Goal: Task Accomplishment & Management: Use online tool/utility

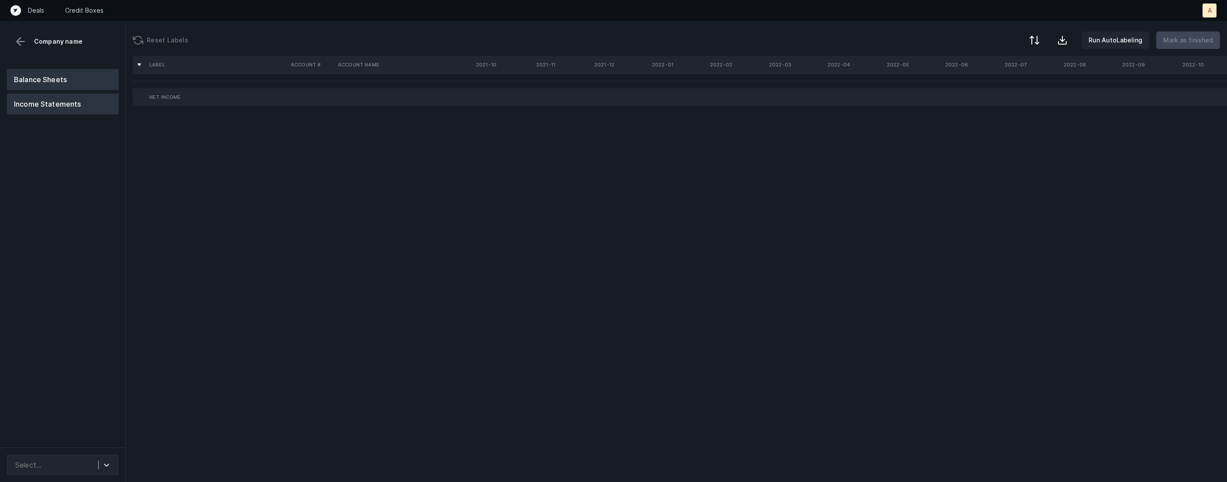
click at [61, 80] on button "Balance Sheets" at bounding box center [63, 79] width 112 height 21
click at [82, 460] on div "Select..." at bounding box center [54, 465] width 87 height 16
click at [83, 440] on div "Quickbooks desktop" at bounding box center [62, 440] width 111 height 17
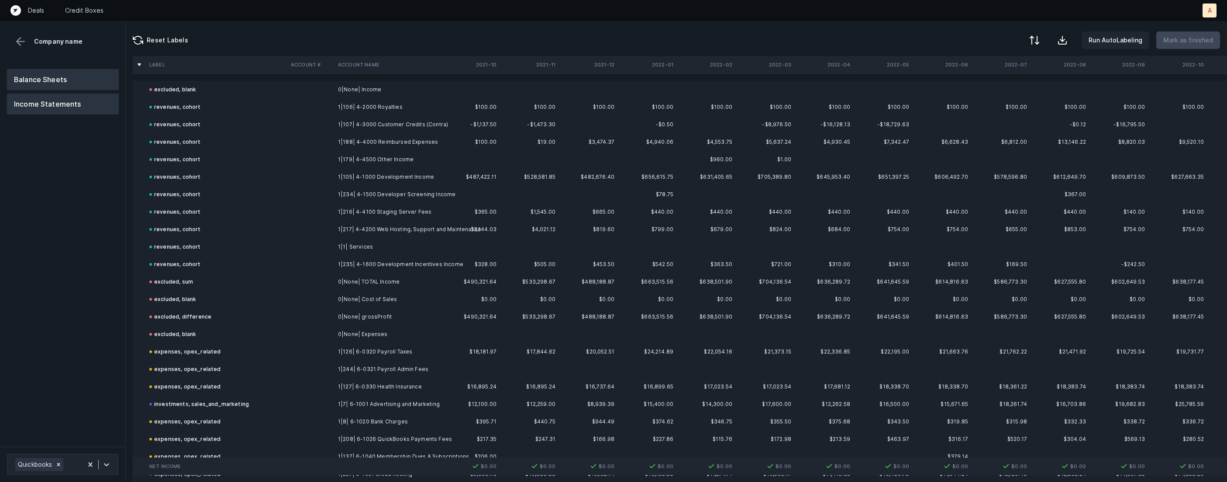
click at [59, 74] on button "Balance Sheets" at bounding box center [63, 79] width 112 height 21
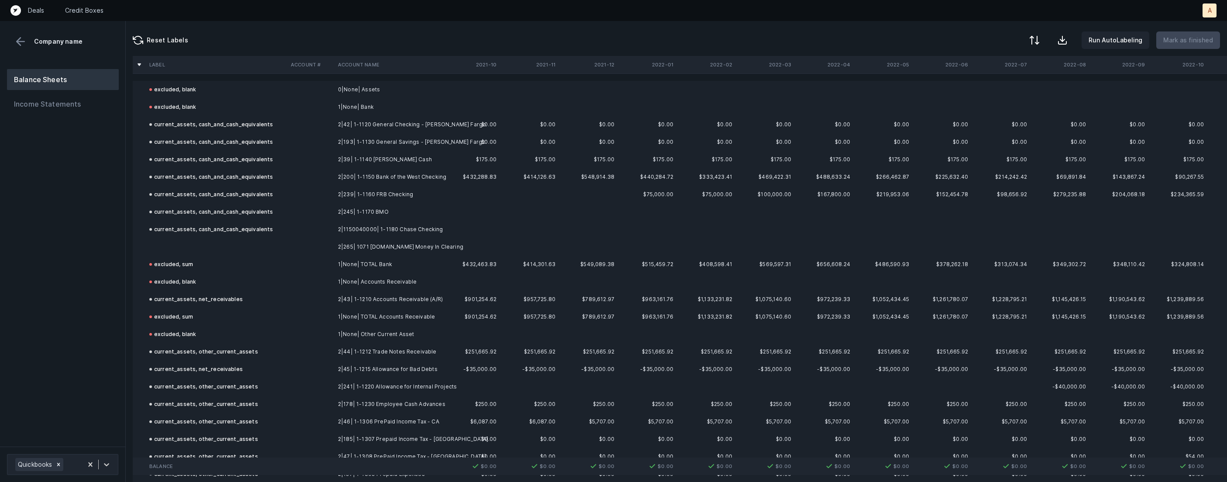
click at [200, 245] on td at bounding box center [216, 246] width 141 height 17
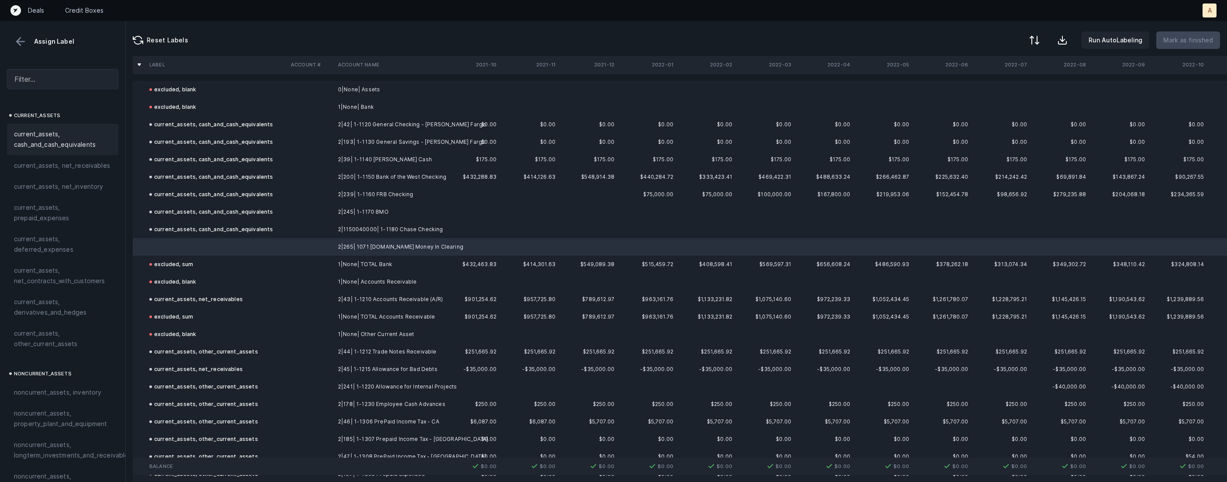
click at [89, 145] on span "current_assets, cash_and_cash_equivalents" at bounding box center [62, 139] width 97 height 21
click at [1191, 35] on p "Mark as finished" at bounding box center [1188, 40] width 50 height 10
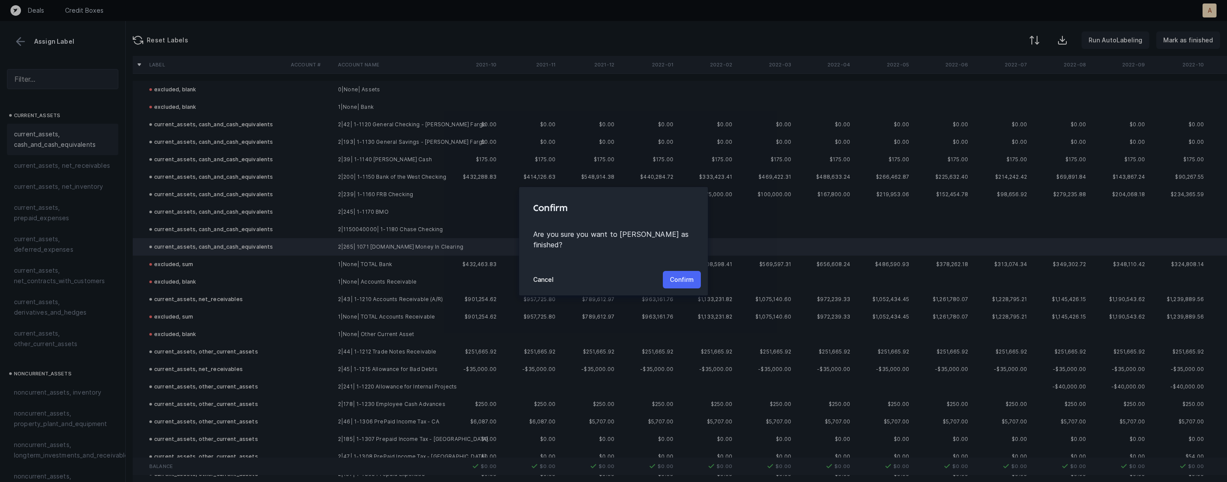
click at [689, 274] on p "Confirm" at bounding box center [682, 279] width 24 height 10
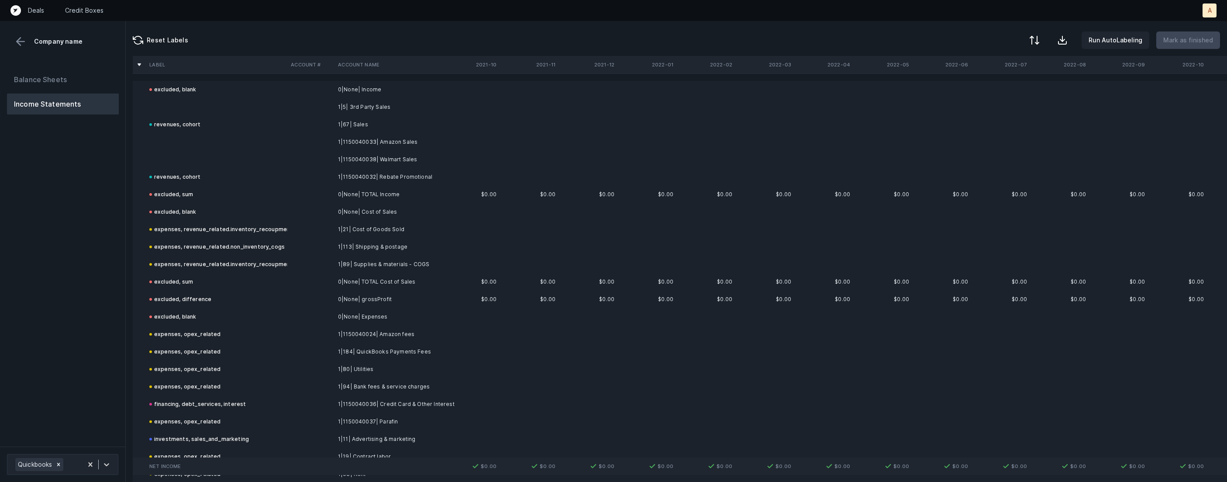
click at [21, 44] on button at bounding box center [20, 41] width 13 height 13
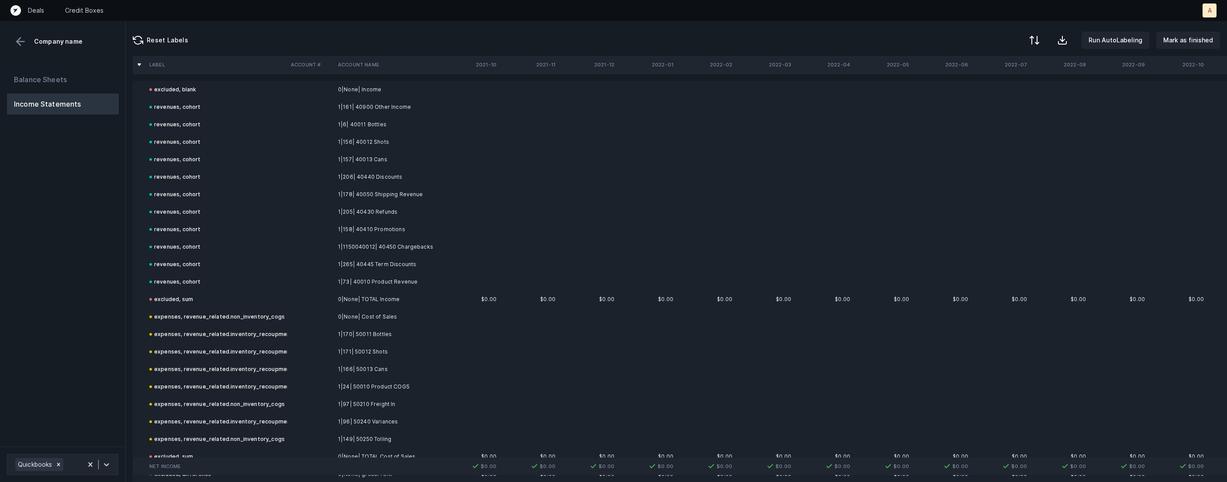
click at [120, 277] on div "Balance Sheets Income Statements" at bounding box center [63, 254] width 126 height 384
click at [77, 83] on button "Balance Sheets" at bounding box center [63, 79] width 112 height 21
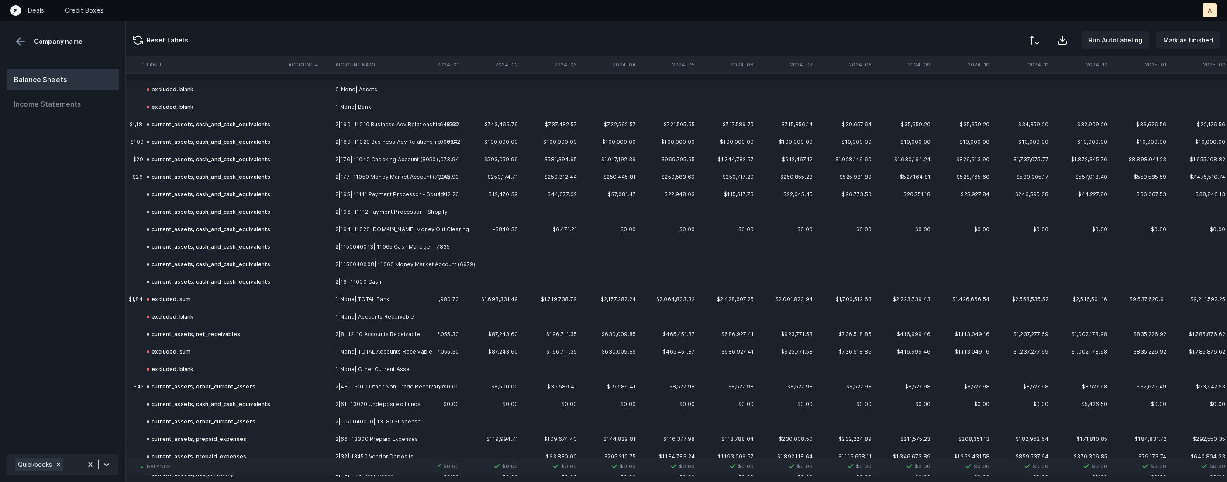
scroll to position [0, 2044]
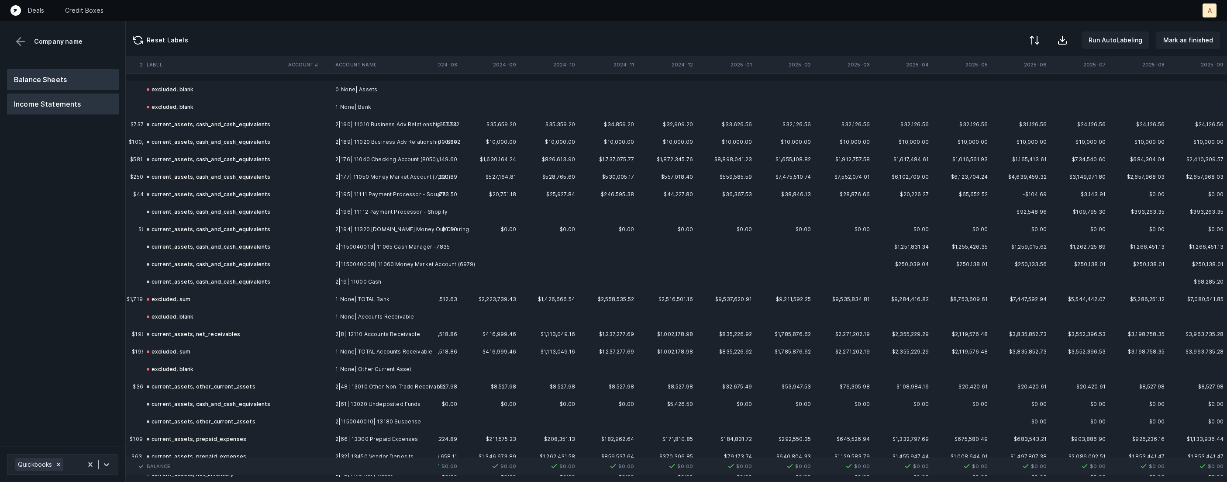
click at [62, 100] on button "Income Statements" at bounding box center [63, 103] width 112 height 21
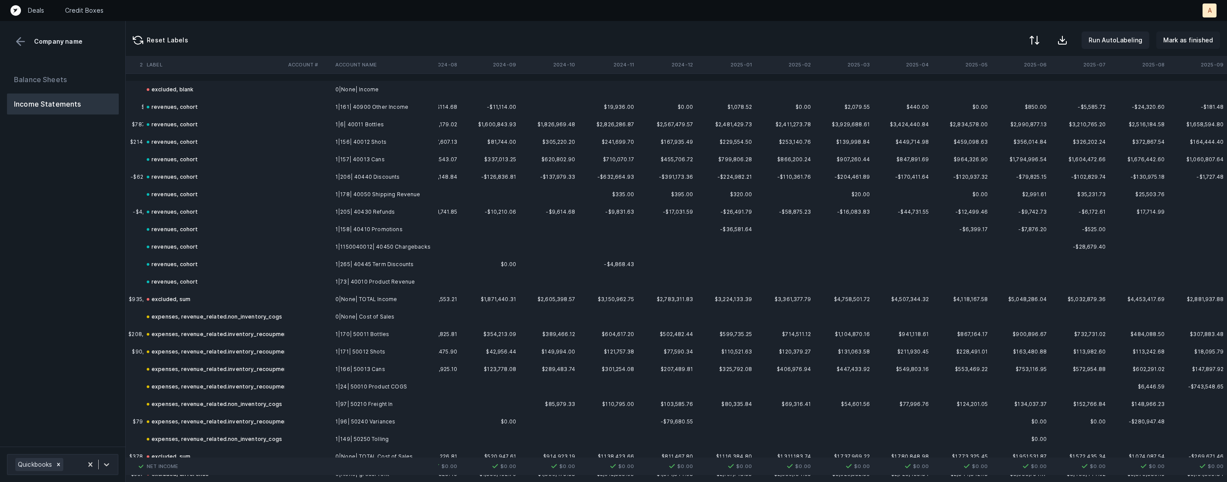
click at [1180, 44] on p "Mark as finished" at bounding box center [1188, 40] width 50 height 10
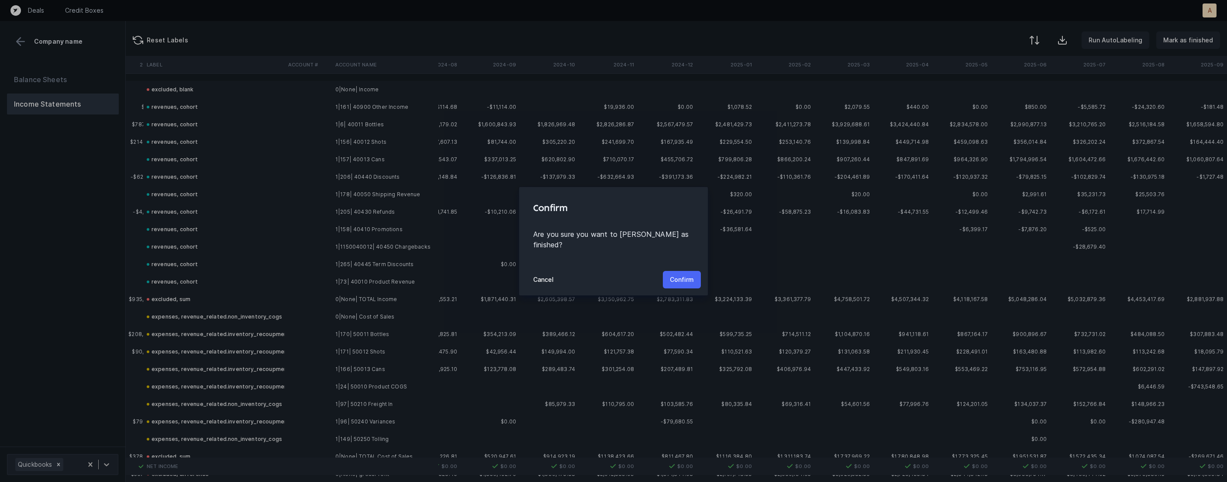
click at [682, 274] on p "Confirm" at bounding box center [682, 279] width 24 height 10
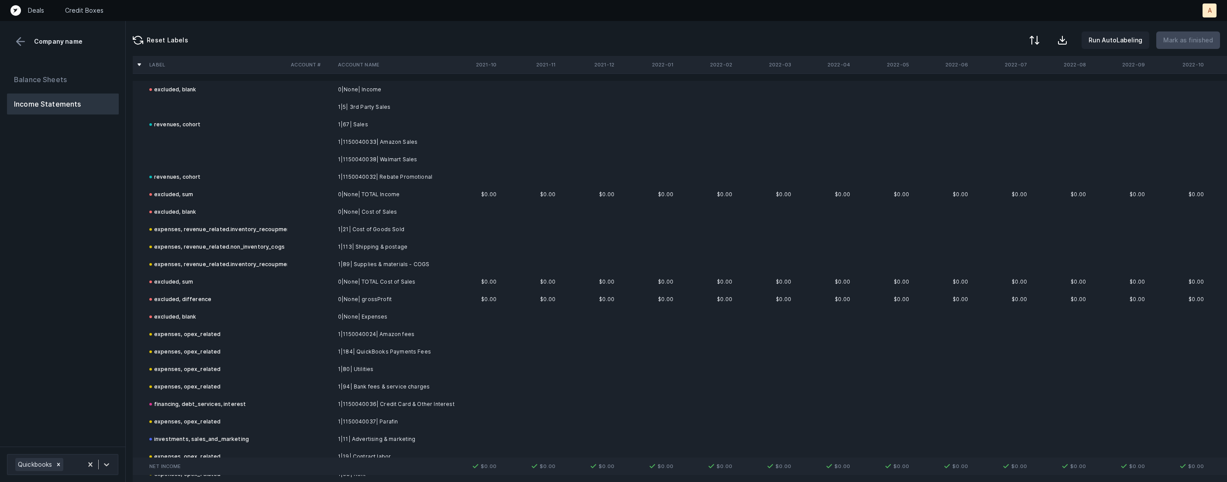
click at [327, 118] on td at bounding box center [310, 124] width 47 height 17
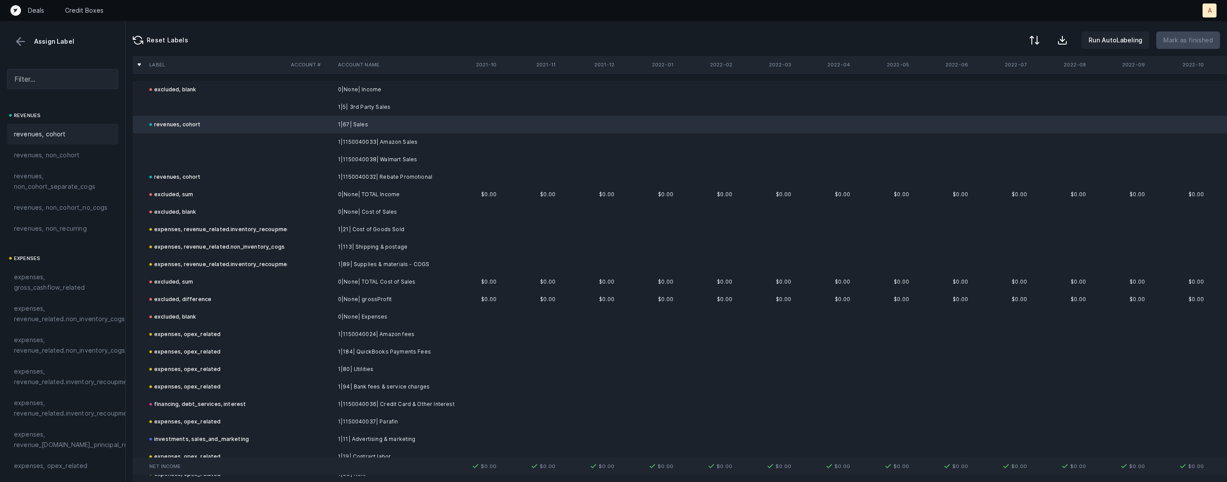
click at [332, 109] on td at bounding box center [310, 106] width 47 height 17
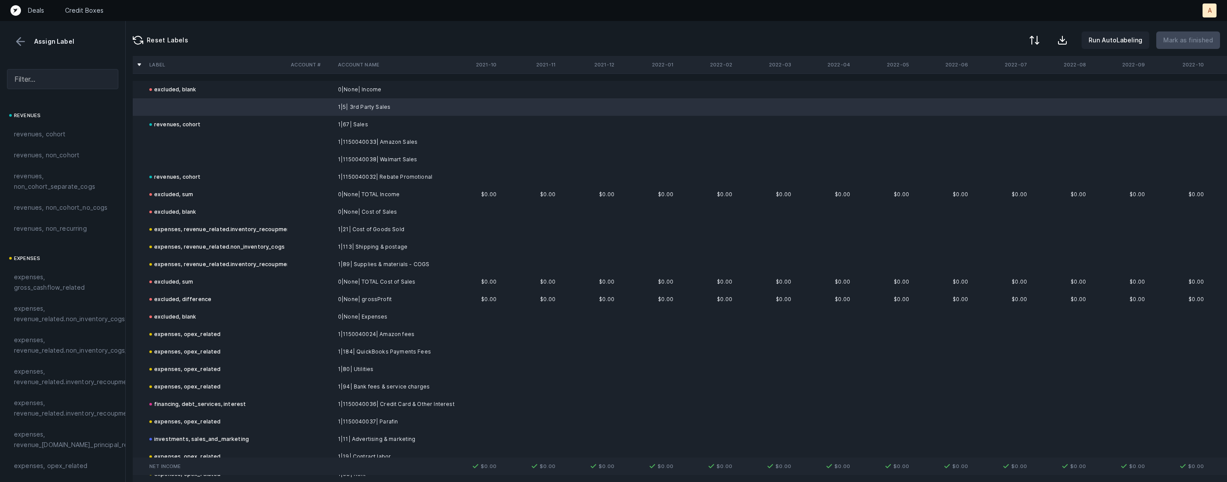
click at [321, 136] on td at bounding box center [310, 141] width 47 height 17
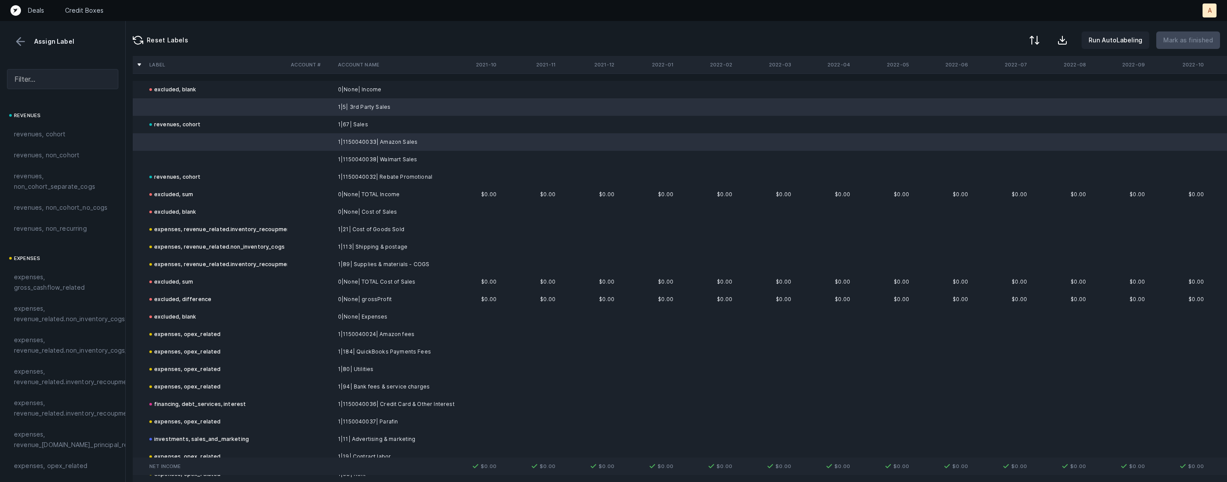
click at [287, 158] on td at bounding box center [310, 159] width 47 height 17
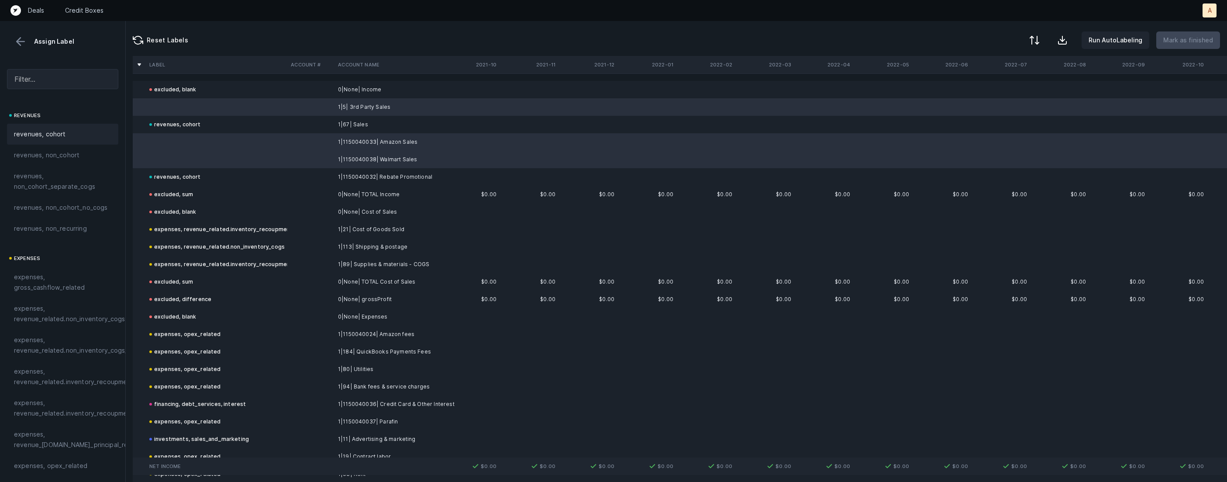
click at [65, 127] on div "revenues, cohort" at bounding box center [62, 134] width 111 height 21
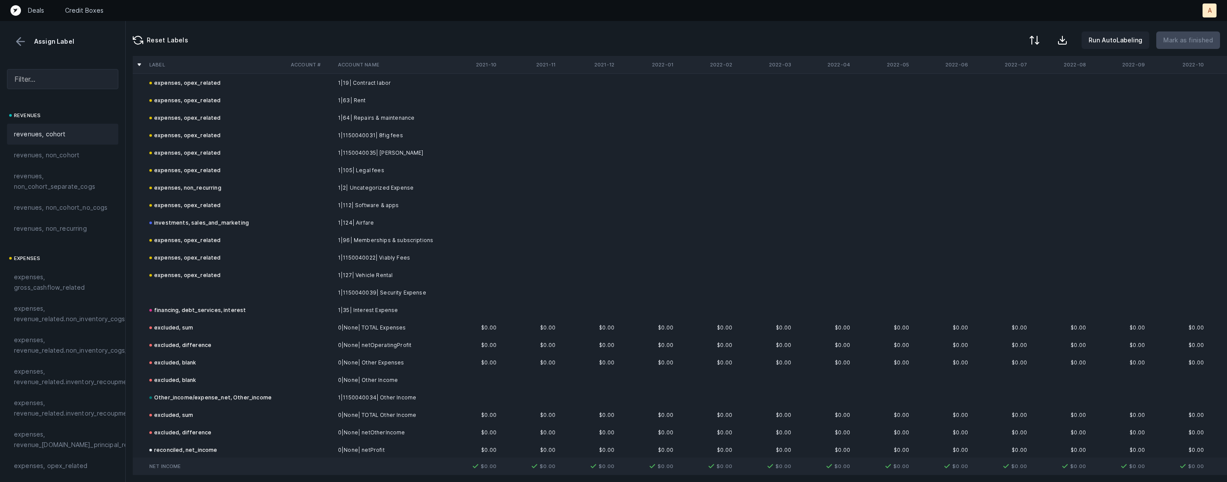
scroll to position [381, 0]
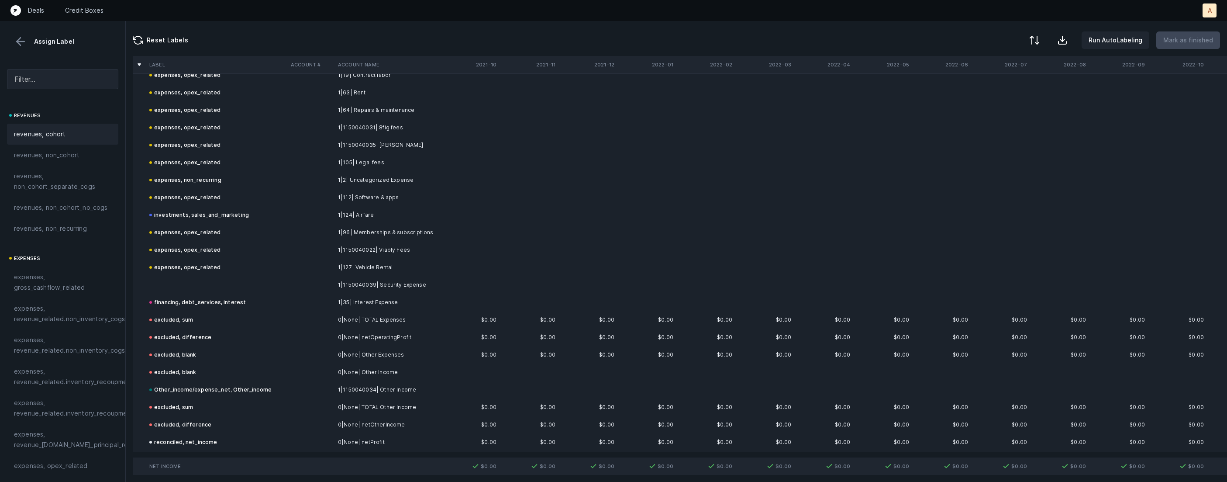
click at [195, 276] on td at bounding box center [216, 284] width 141 height 17
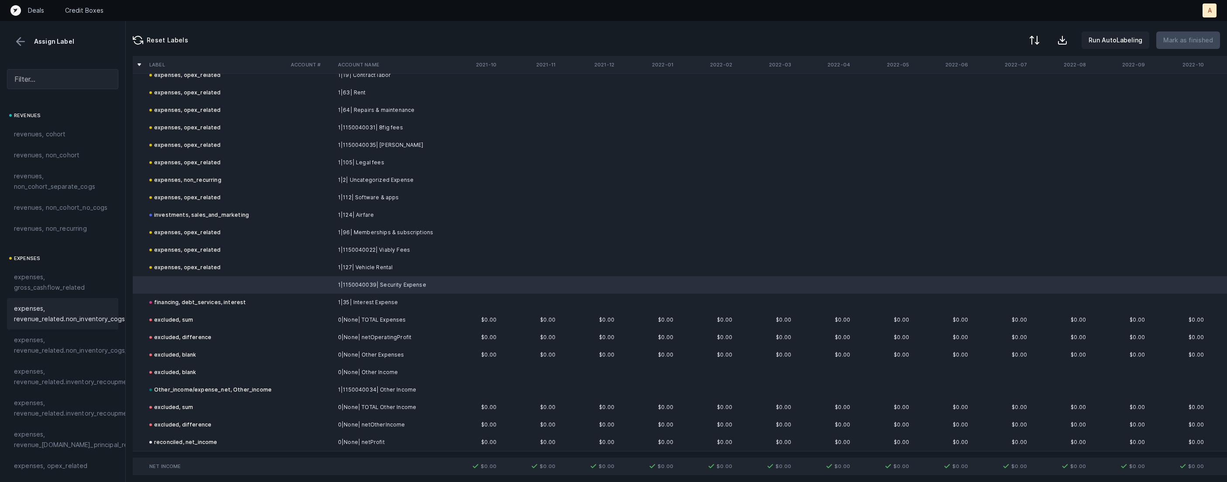
scroll to position [180, 0]
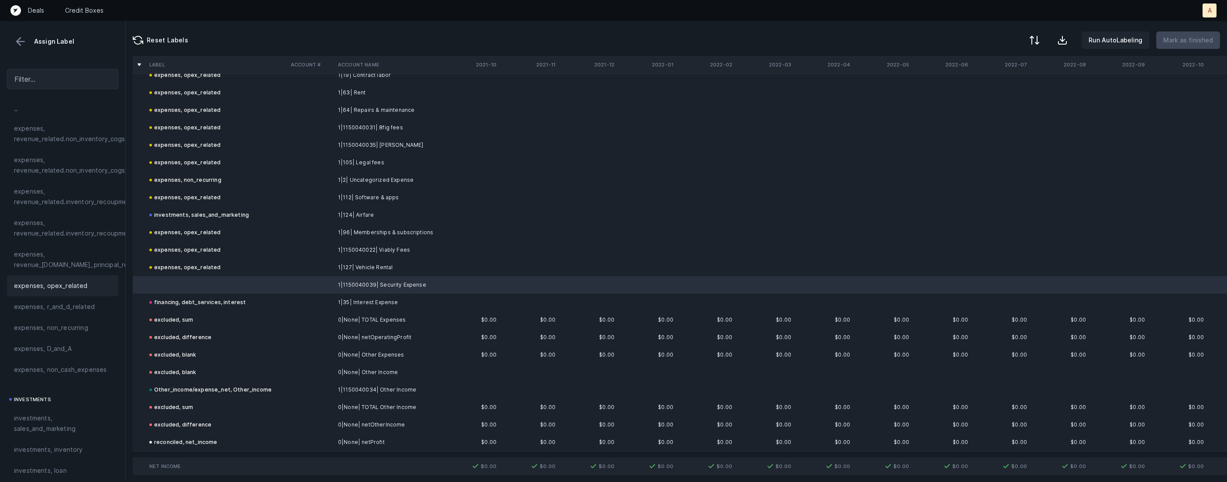
click at [70, 282] on span "expenses, opex_related" at bounding box center [51, 285] width 74 height 10
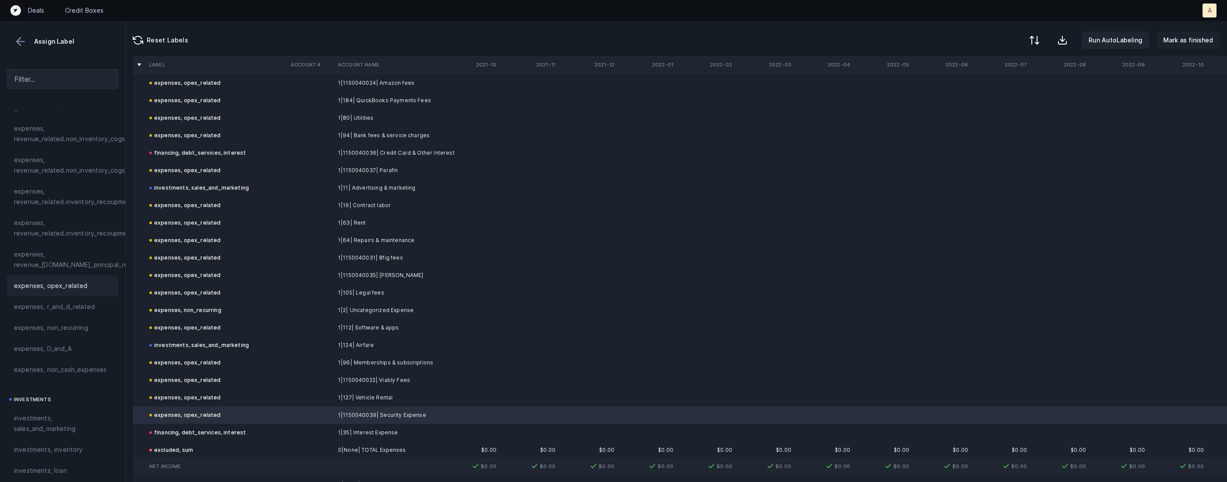
click at [1184, 46] on button "Mark as finished" at bounding box center [1188, 39] width 64 height 17
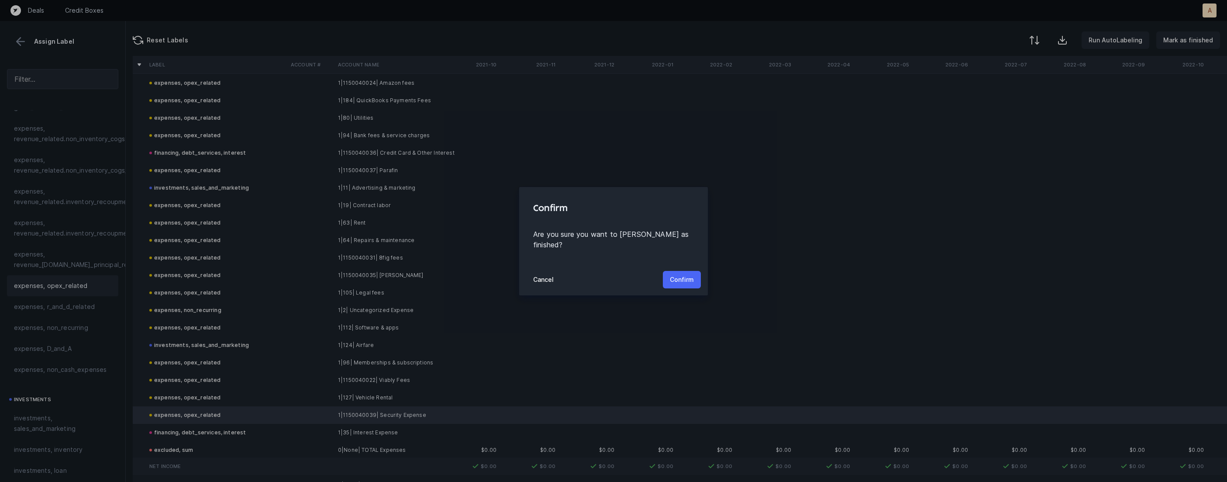
click at [687, 274] on p "Confirm" at bounding box center [682, 279] width 24 height 10
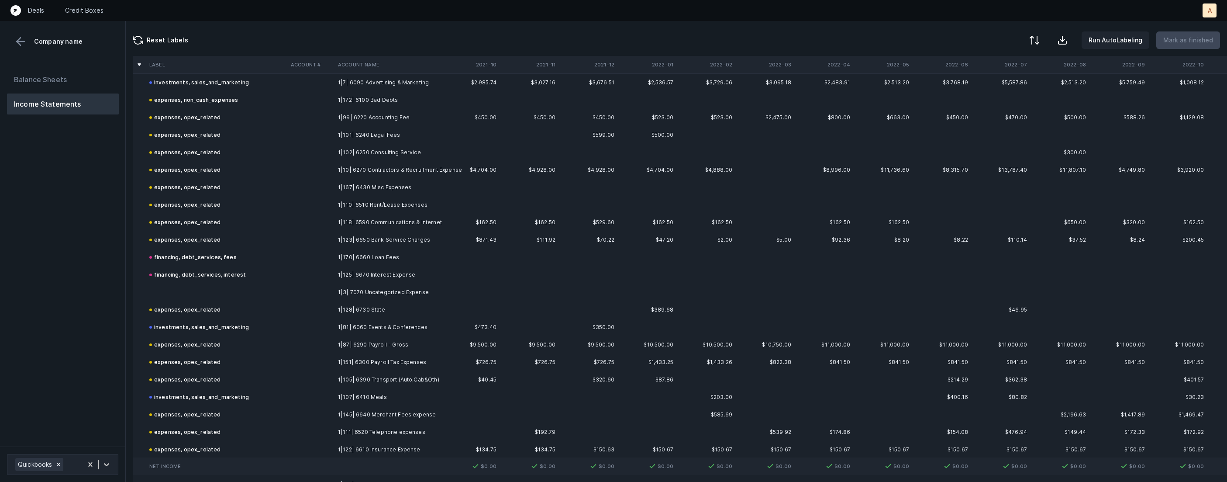
scroll to position [308, 0]
click at [230, 286] on td at bounding box center [216, 287] width 141 height 17
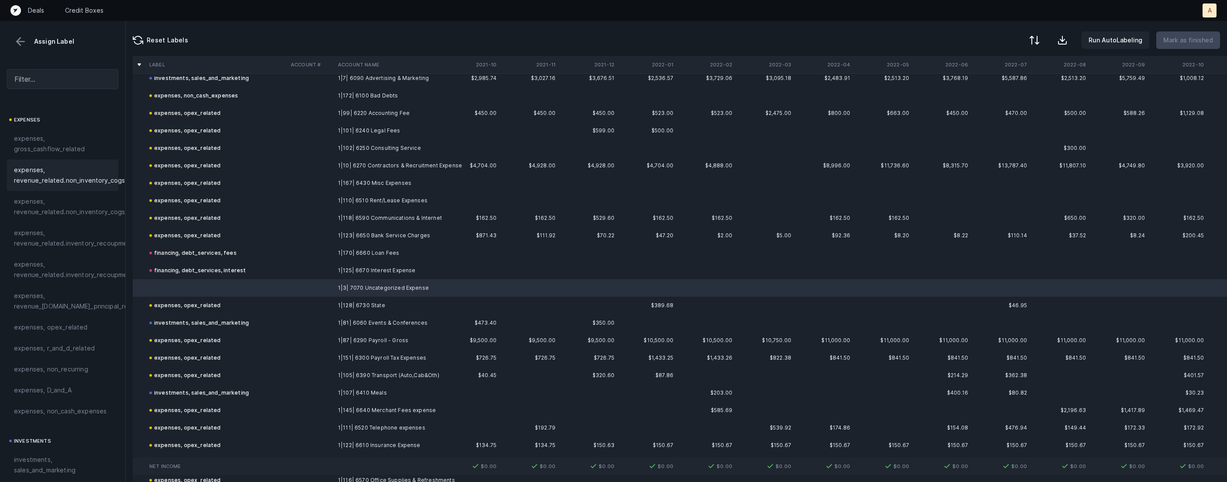
scroll to position [142, 0]
click at [71, 368] on span "expenses, non_recurring" at bounding box center [51, 365] width 74 height 10
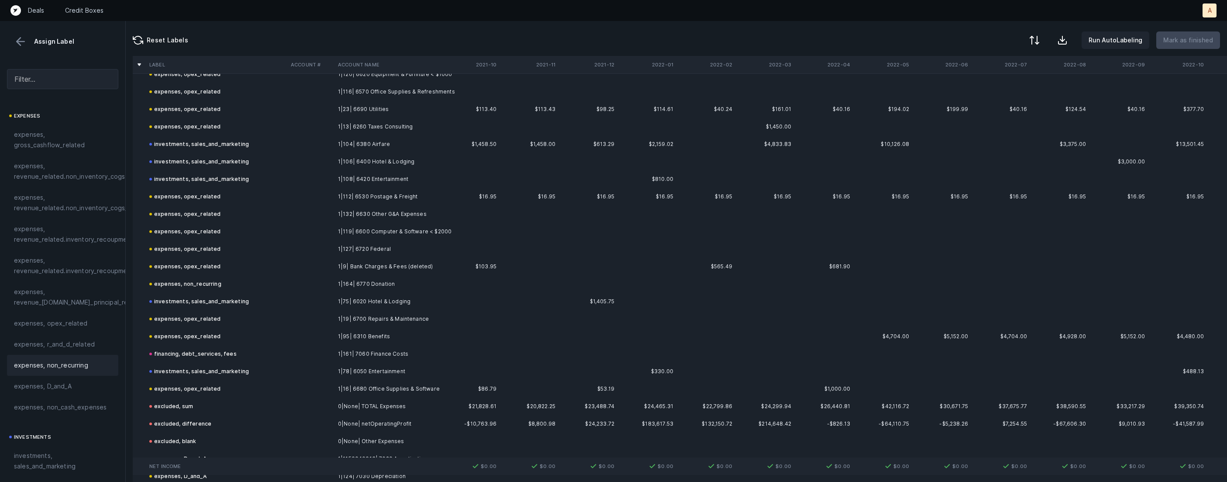
scroll to position [905, 0]
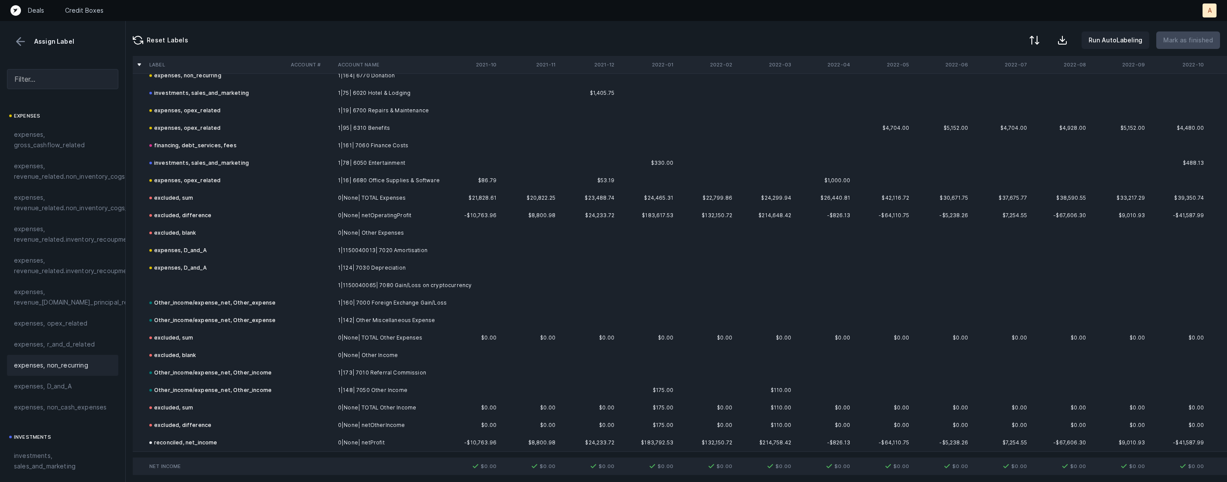
click at [393, 283] on td "1|1150040065| 7080 Gain/Loss on cryptocurrency" at bounding box center [387, 284] width 107 height 17
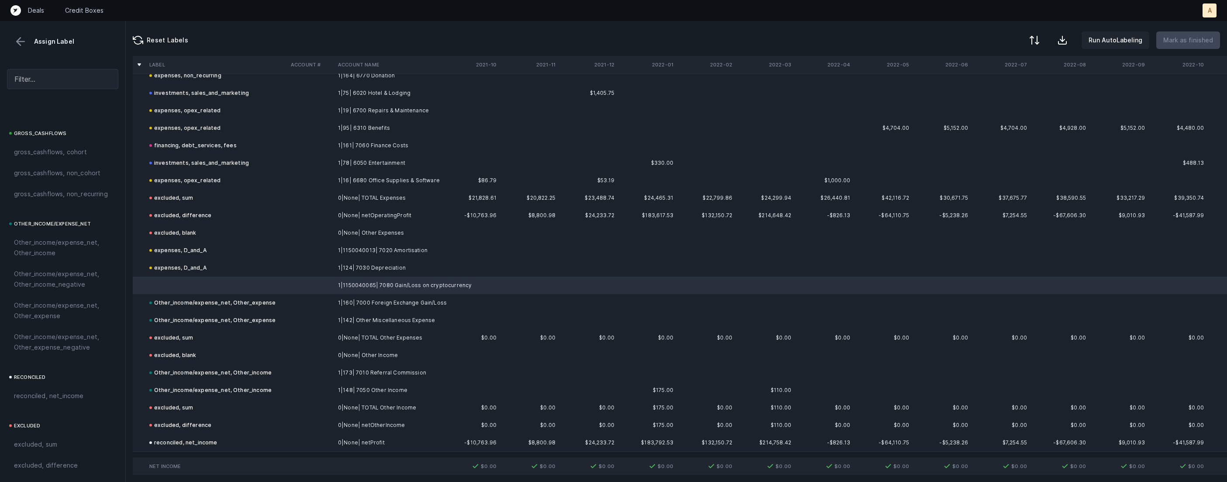
scroll to position [961, 0]
click at [68, 270] on span "Other_income/expense_net, Other_expense" at bounding box center [62, 267] width 97 height 21
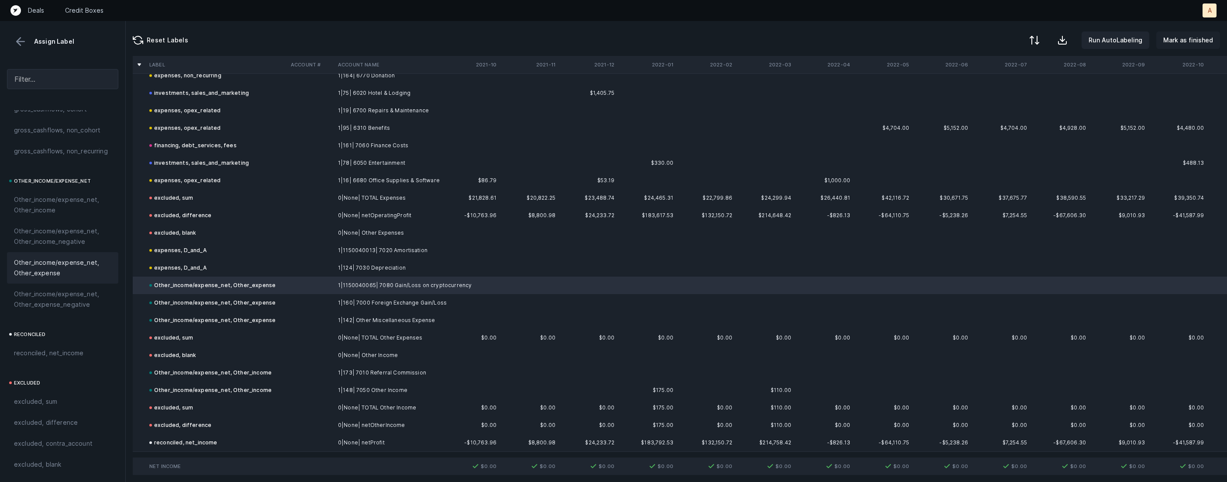
click at [1174, 43] on p "Mark as finished" at bounding box center [1188, 40] width 50 height 10
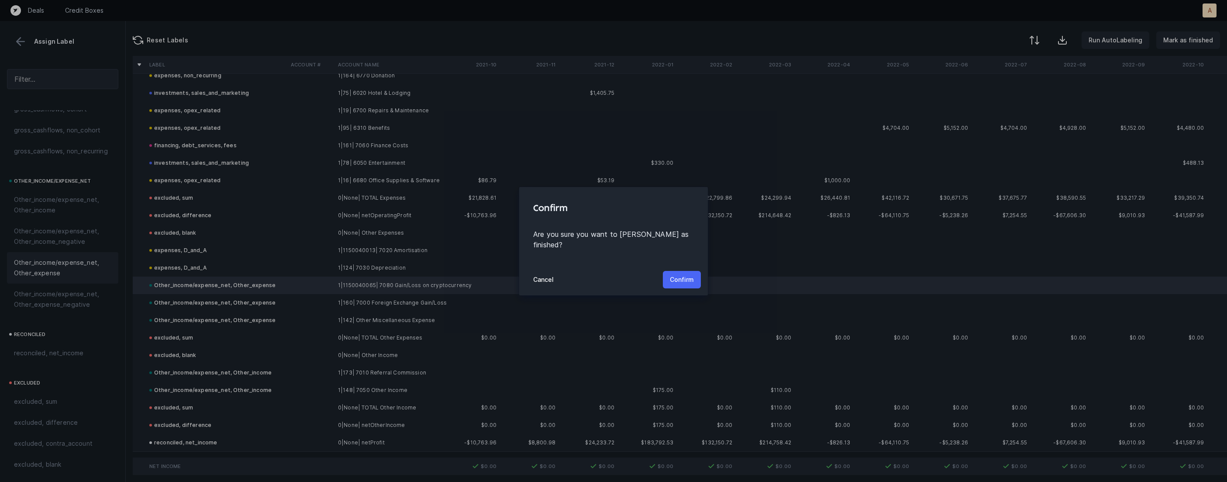
click at [682, 274] on p "Confirm" at bounding box center [682, 279] width 24 height 10
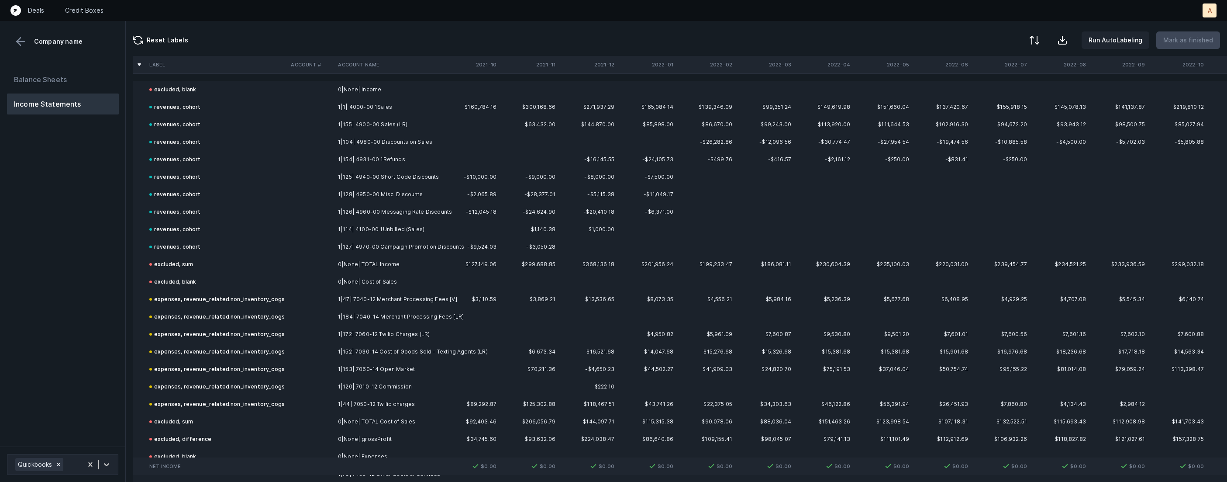
click at [102, 272] on div "Balance Sheets Income Statements" at bounding box center [63, 254] width 126 height 384
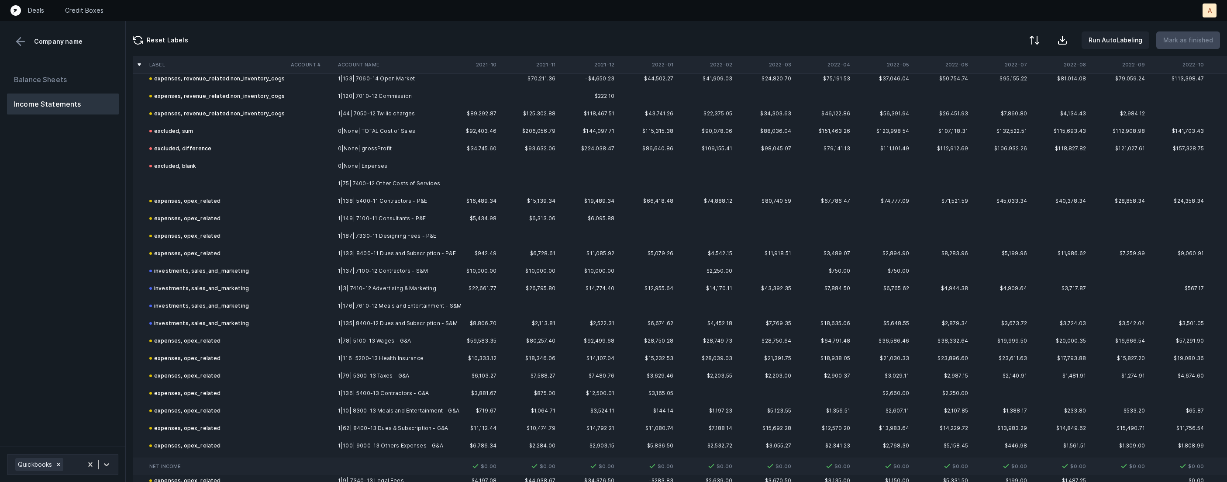
scroll to position [291, 0]
click at [258, 192] on td "expenses, opex_related" at bounding box center [216, 200] width 141 height 17
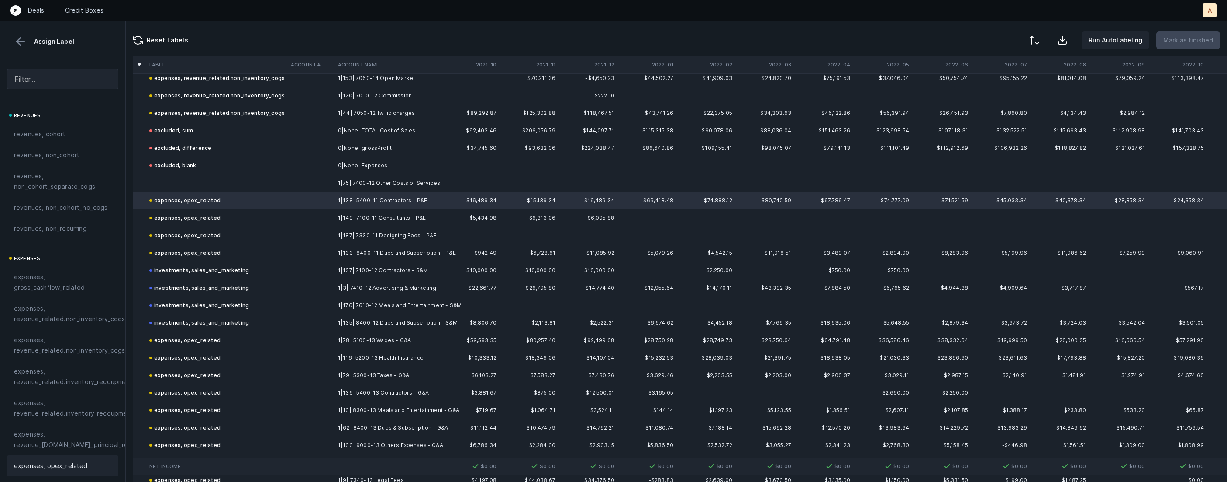
click at [240, 179] on td at bounding box center [216, 182] width 141 height 17
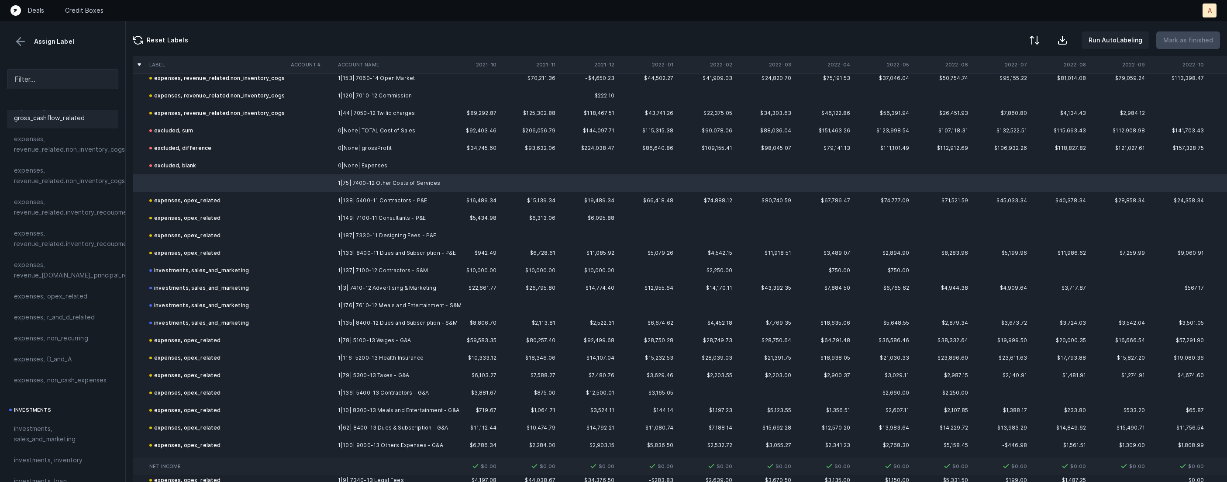
scroll to position [177, 0]
click at [61, 294] on div "expenses, opex_related" at bounding box center [62, 288] width 111 height 21
click at [1196, 38] on p "Mark as finished" at bounding box center [1188, 40] width 50 height 10
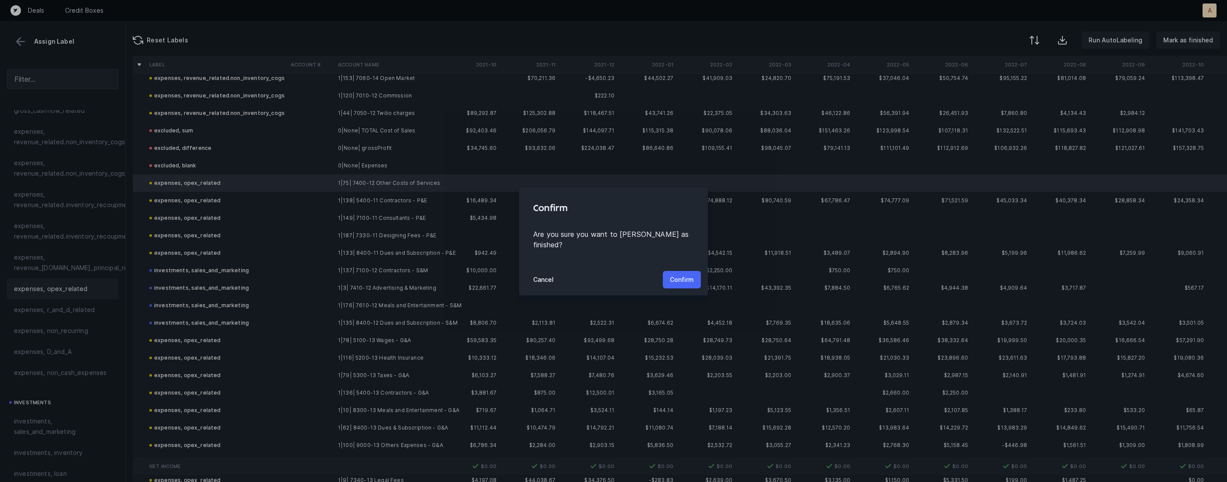
click at [696, 271] on button "Confirm" at bounding box center [682, 279] width 38 height 17
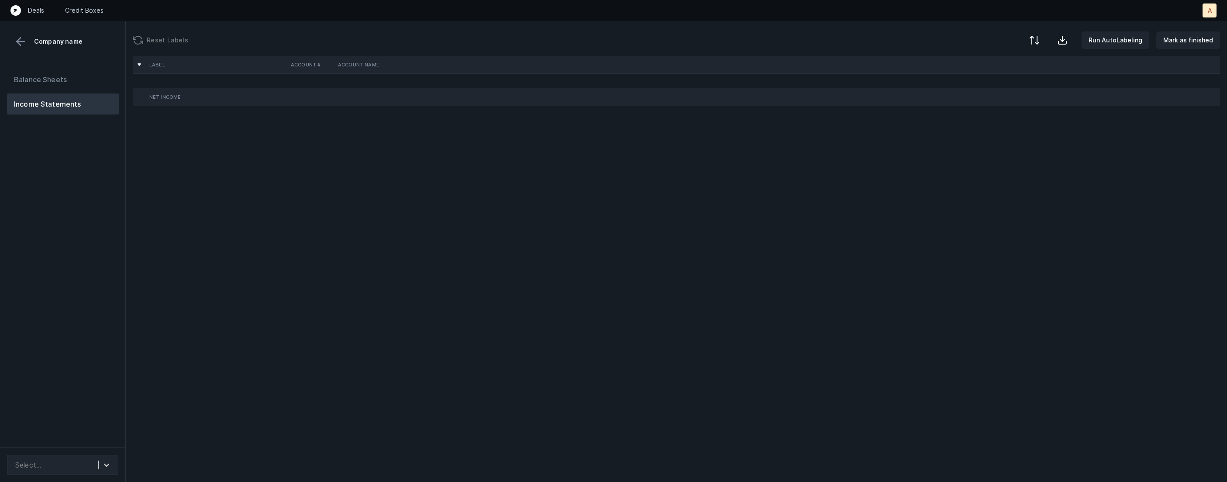
click at [112, 273] on div "Balance Sheets Income Statements" at bounding box center [63, 254] width 126 height 385
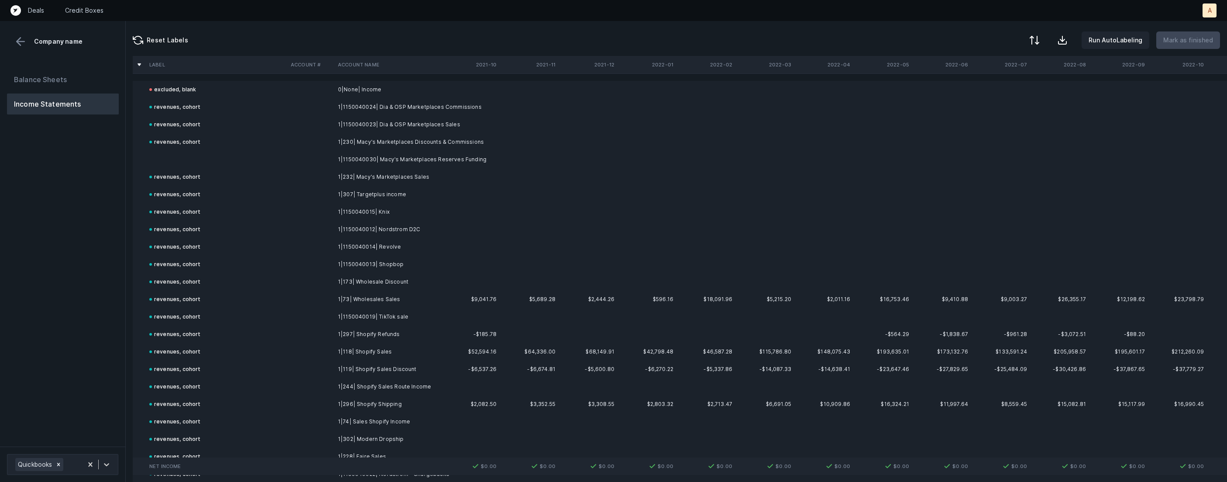
click at [211, 156] on td at bounding box center [216, 159] width 141 height 17
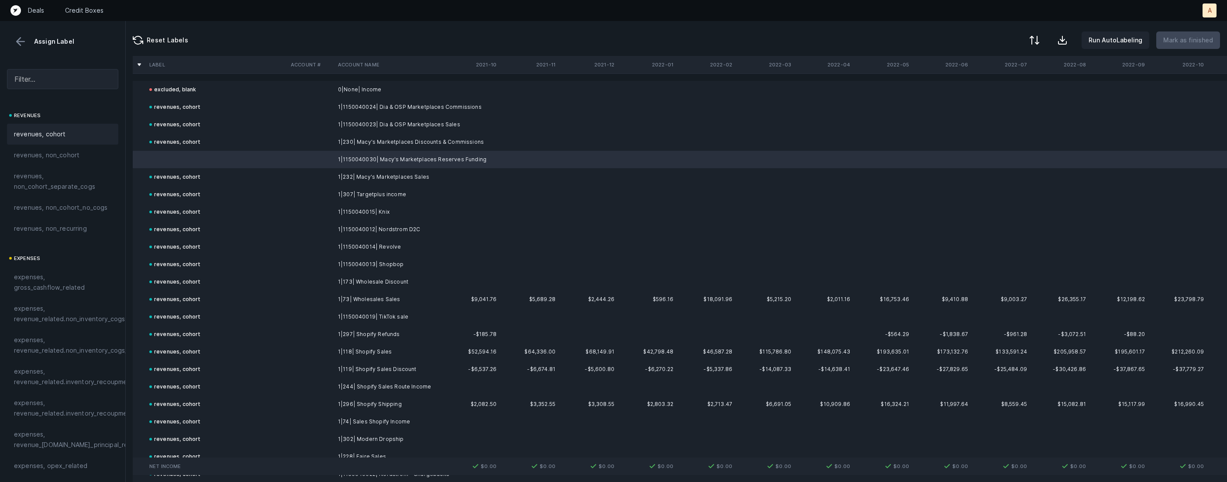
click at [59, 132] on span "revenues, cohort" at bounding box center [40, 134] width 52 height 10
click at [1199, 38] on p "Mark as finished" at bounding box center [1188, 40] width 50 height 10
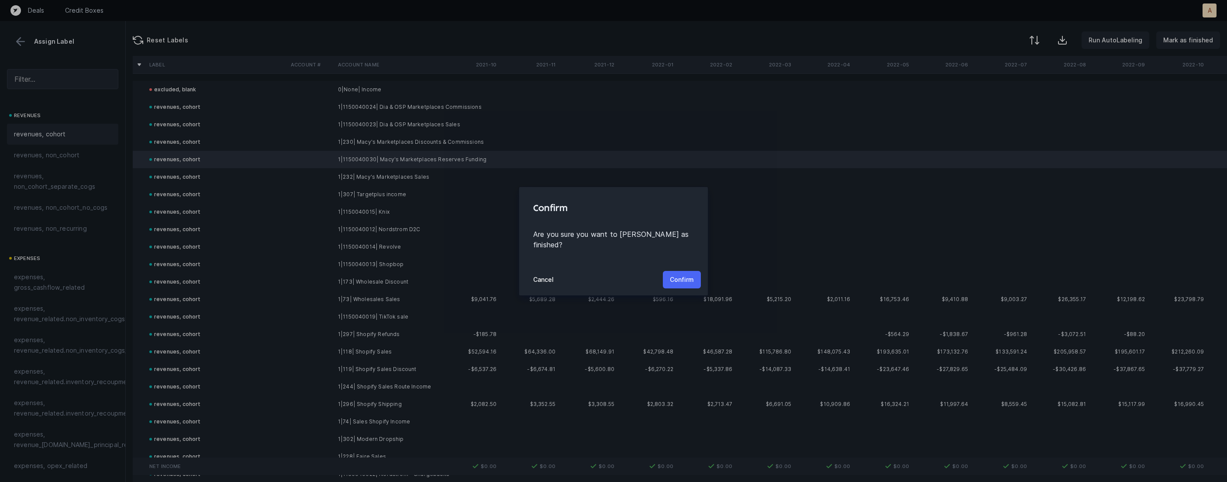
click at [681, 274] on p "Confirm" at bounding box center [682, 279] width 24 height 10
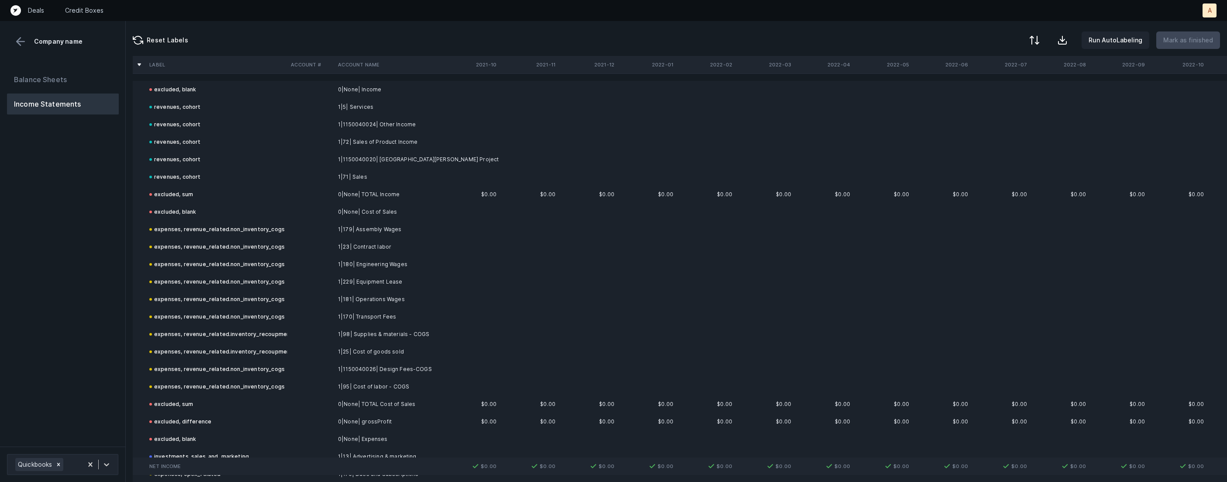
click at [119, 236] on div "Balance Sheets Income Statements" at bounding box center [63, 254] width 126 height 384
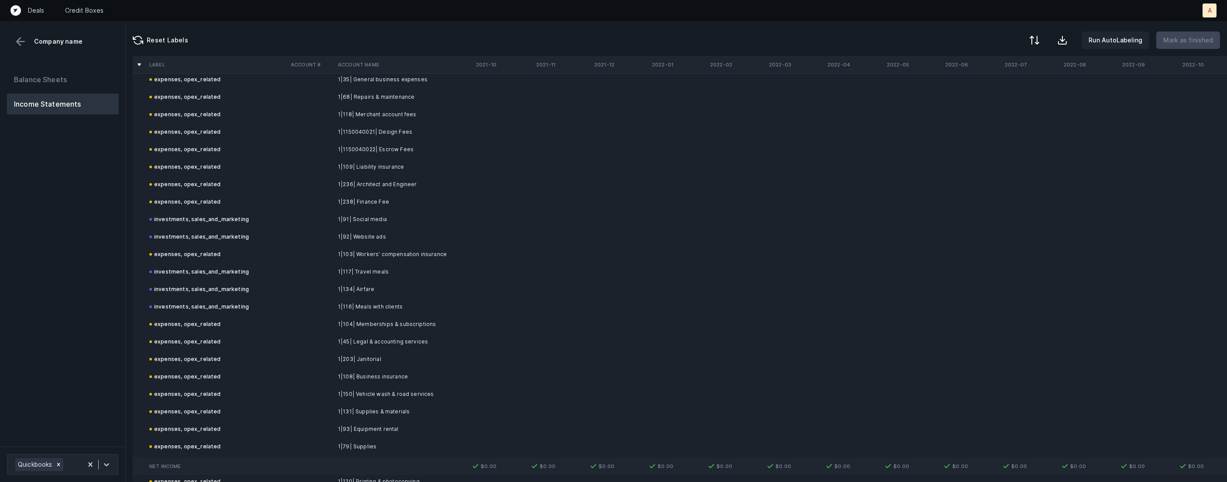
scroll to position [1341, 0]
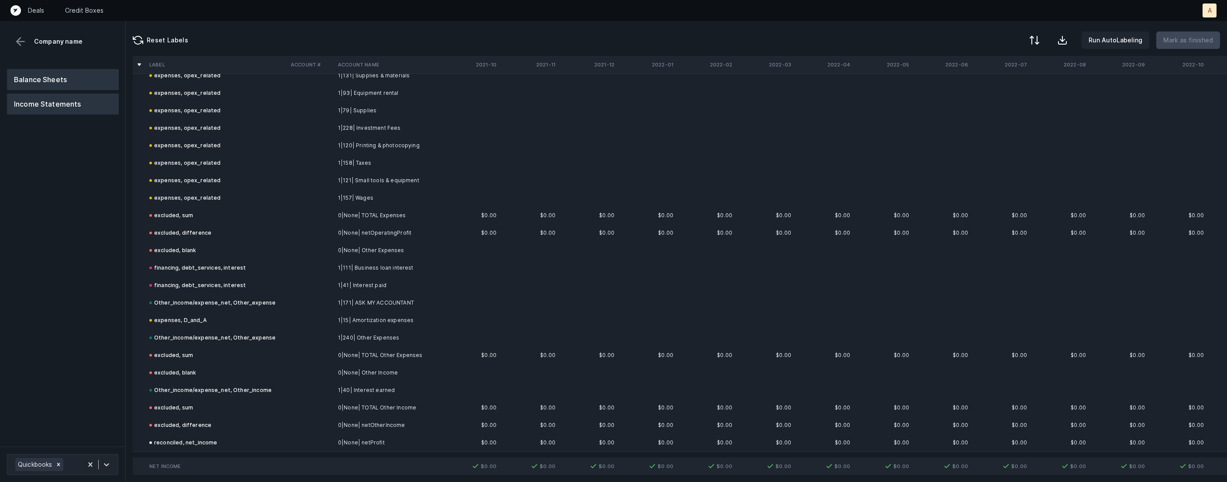
click at [57, 75] on button "Balance Sheets" at bounding box center [63, 79] width 112 height 21
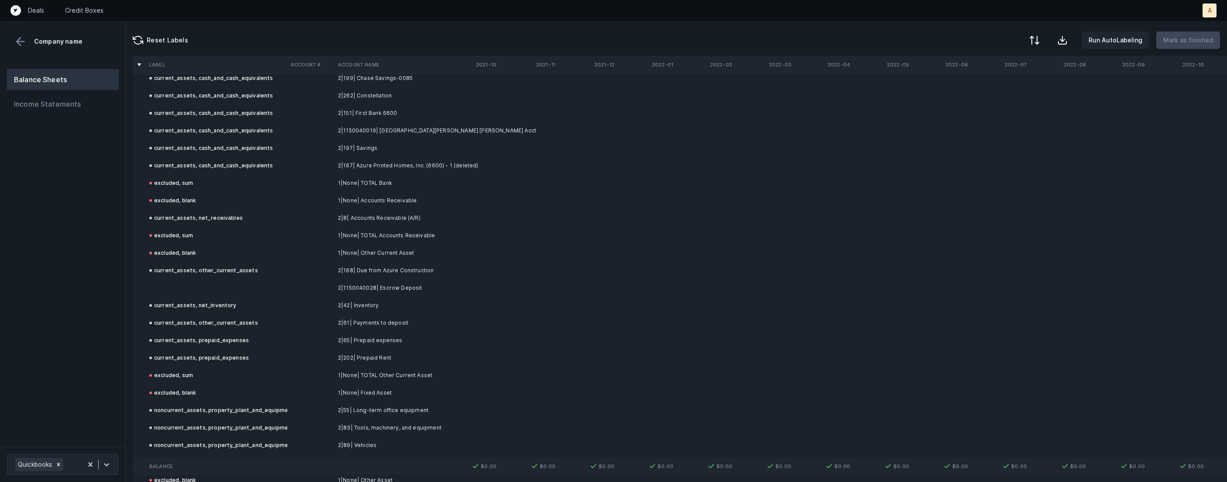
scroll to position [68, 0]
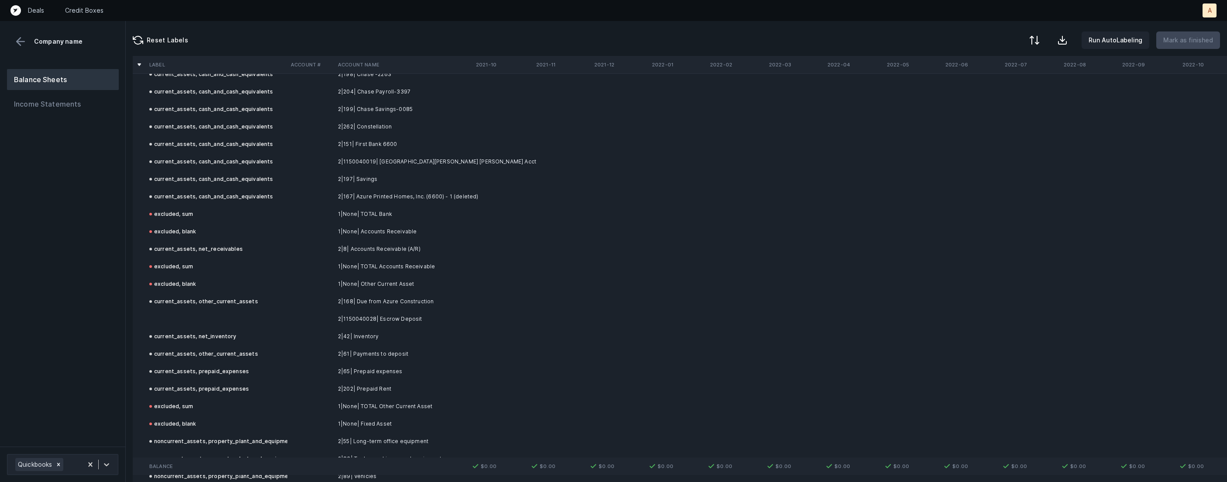
click at [350, 315] on td "2|1150040028| Escrow Deposit" at bounding box center [387, 318] width 107 height 17
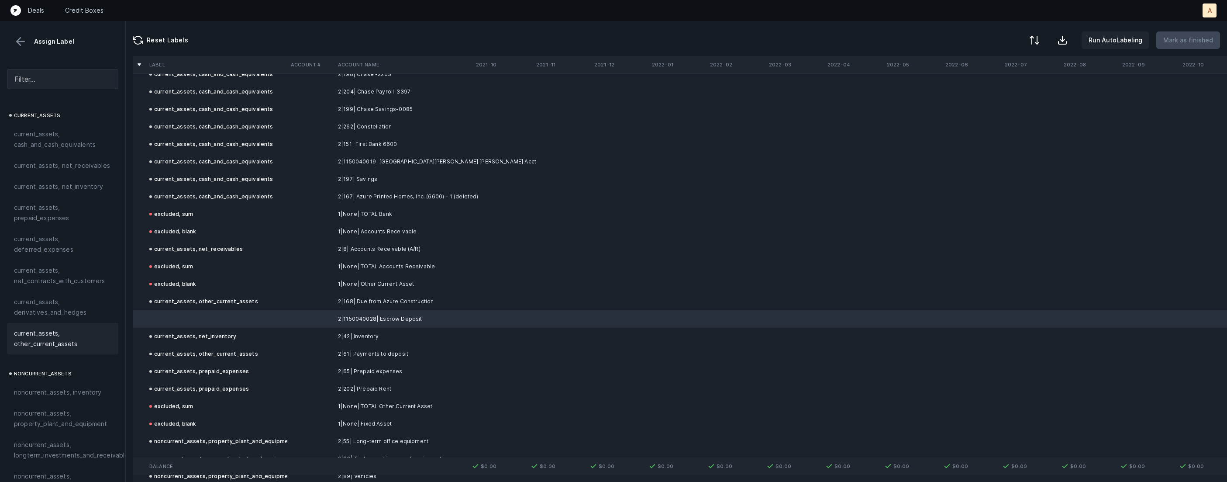
click at [35, 344] on span "current_assets, other_current_assets" at bounding box center [62, 338] width 97 height 21
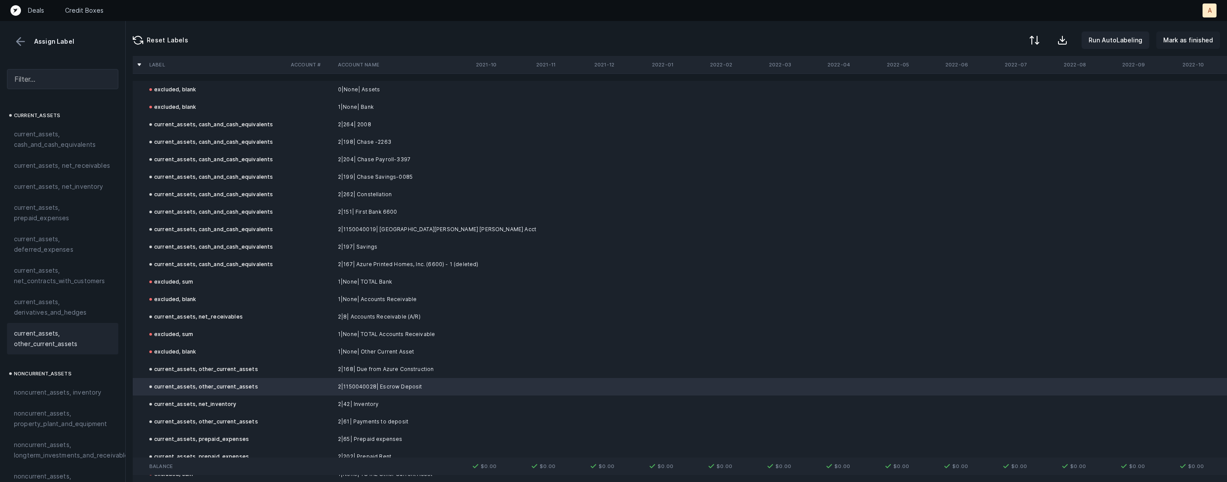
click at [1191, 41] on p "Mark as finished" at bounding box center [1188, 40] width 50 height 10
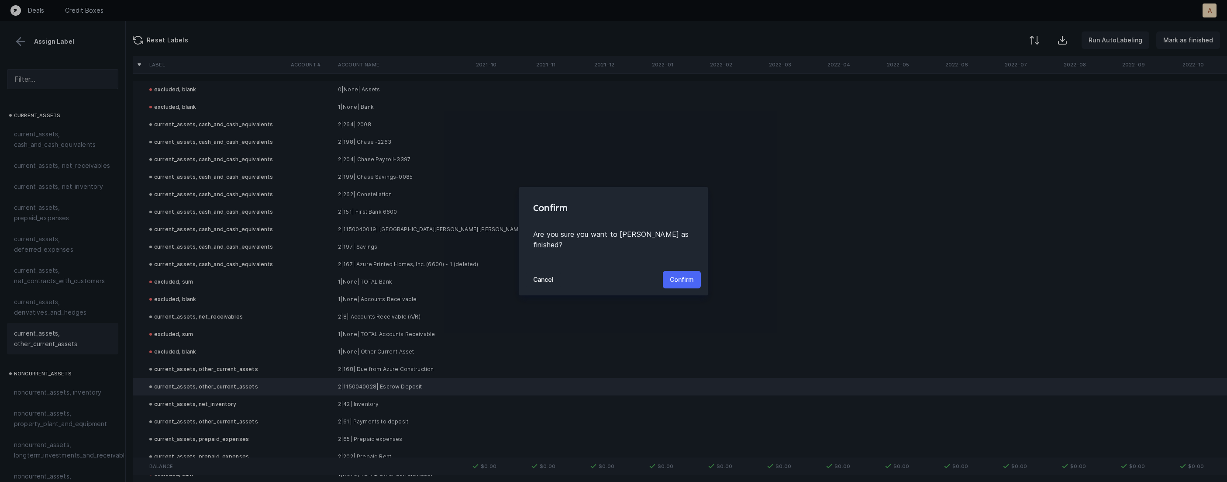
click at [679, 274] on p "Confirm" at bounding box center [682, 279] width 24 height 10
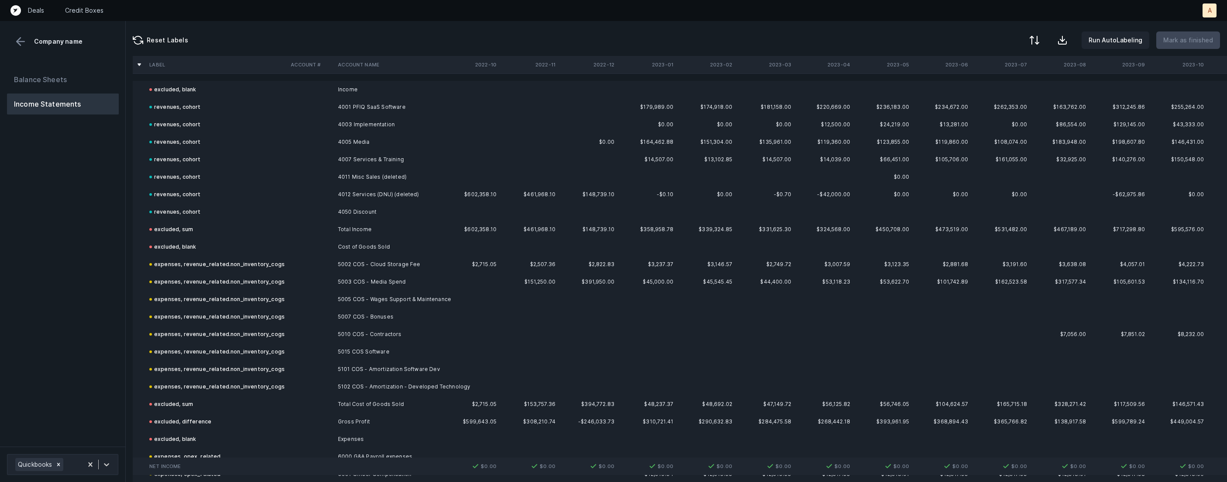
click at [76, 247] on div "Balance Sheets Income Statements" at bounding box center [63, 254] width 126 height 384
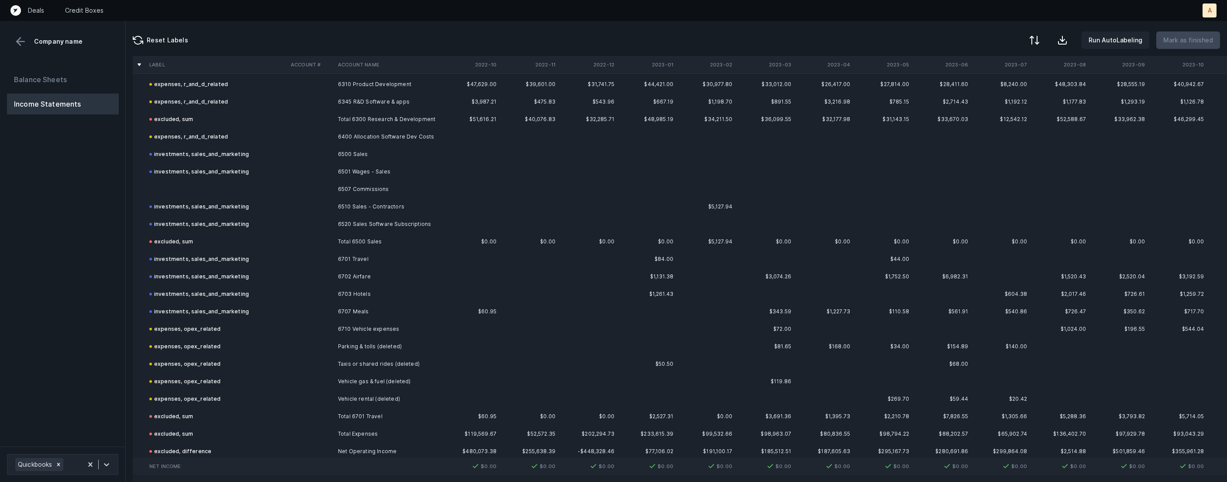
scroll to position [1399, 0]
click at [345, 187] on td "6507 Commissions" at bounding box center [387, 192] width 107 height 17
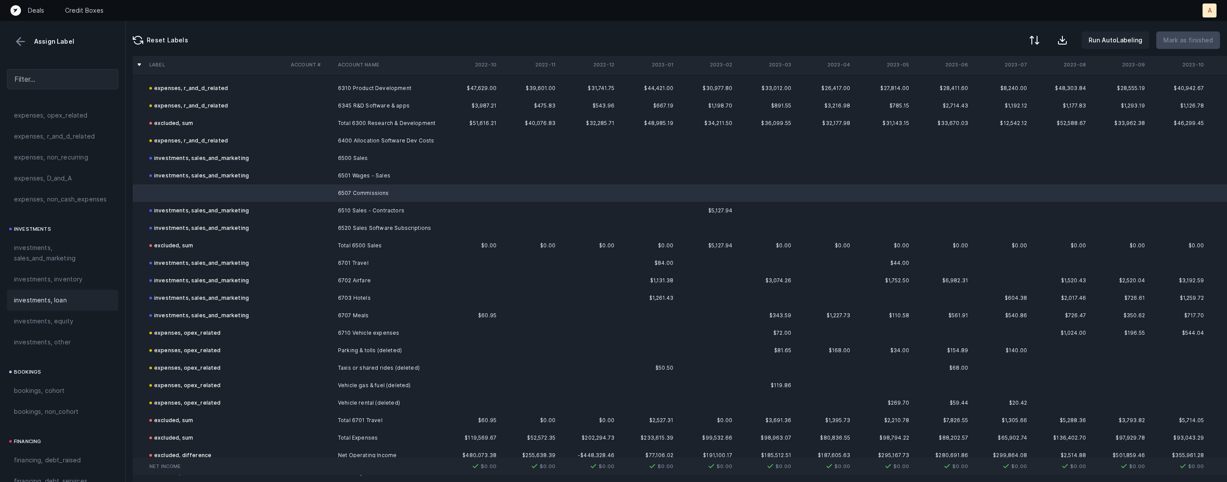
scroll to position [354, 0]
click at [69, 260] on span "investments, sales_and_marketing" at bounding box center [62, 249] width 97 height 21
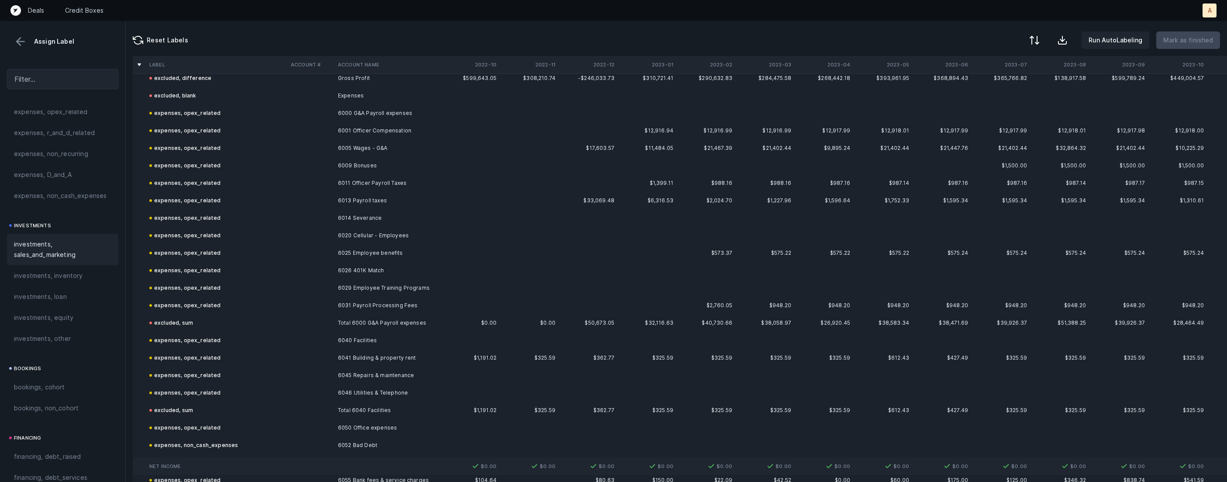
scroll to position [0, 0]
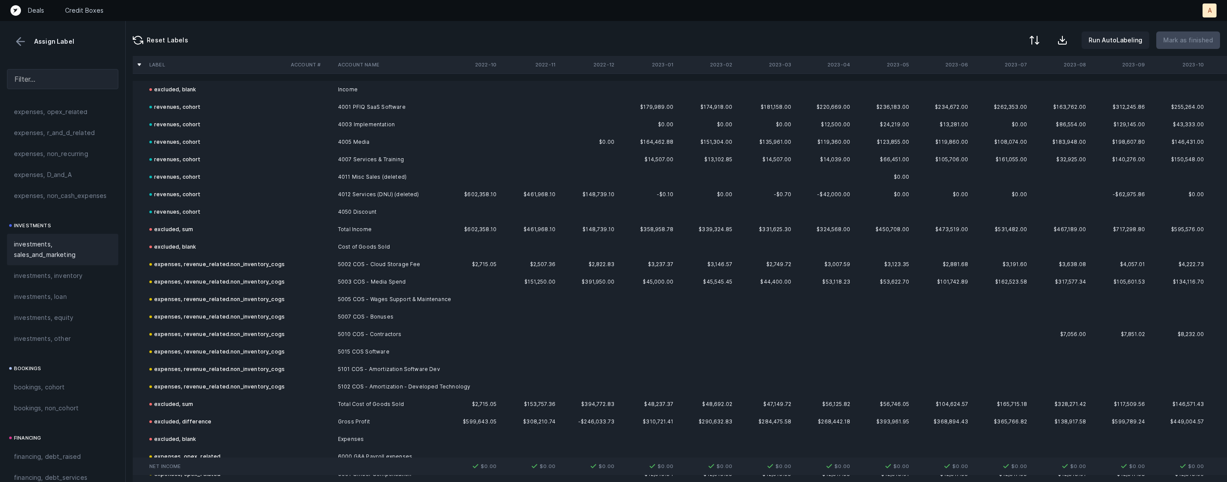
click at [24, 41] on button at bounding box center [20, 41] width 13 height 13
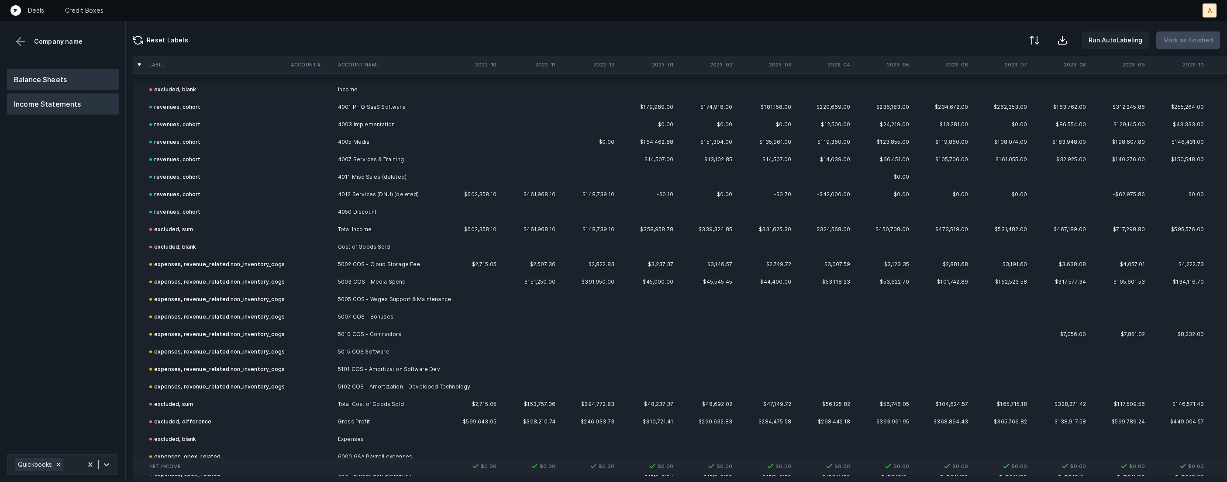
click at [55, 76] on button "Balance Sheets" at bounding box center [63, 79] width 112 height 21
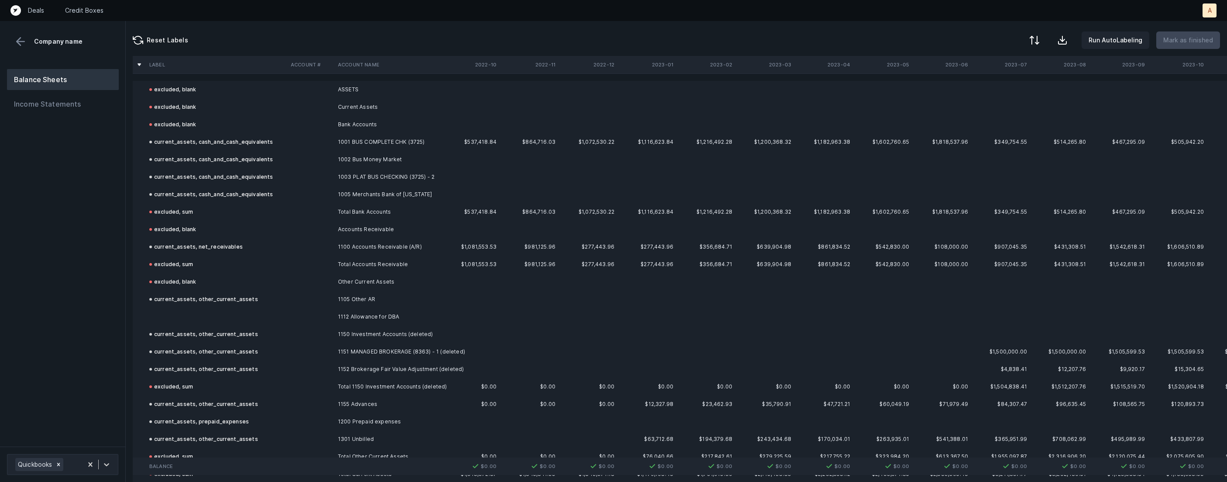
click at [220, 321] on td at bounding box center [216, 316] width 141 height 17
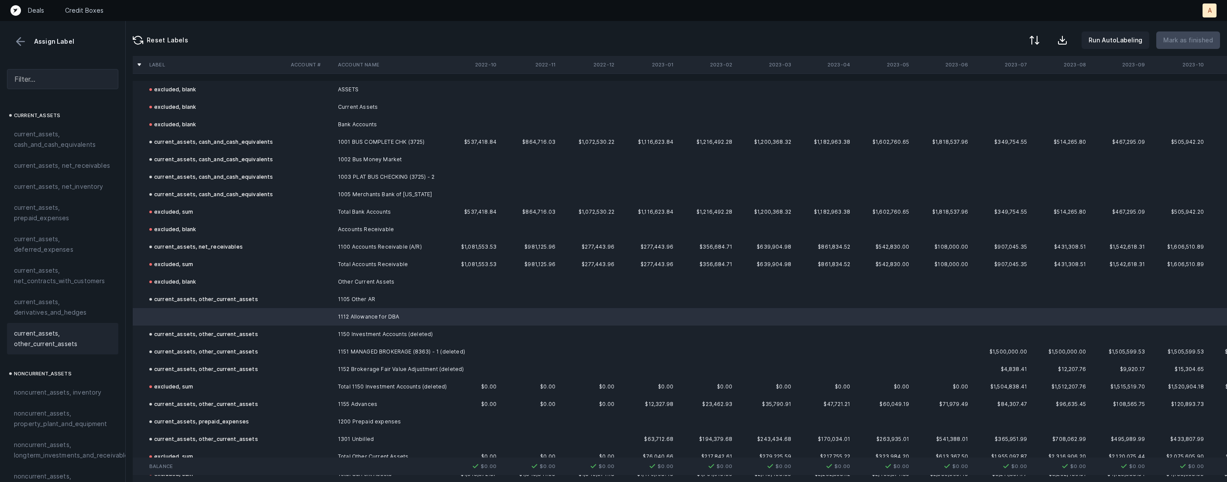
click at [71, 341] on span "current_assets, other_current_assets" at bounding box center [62, 338] width 97 height 21
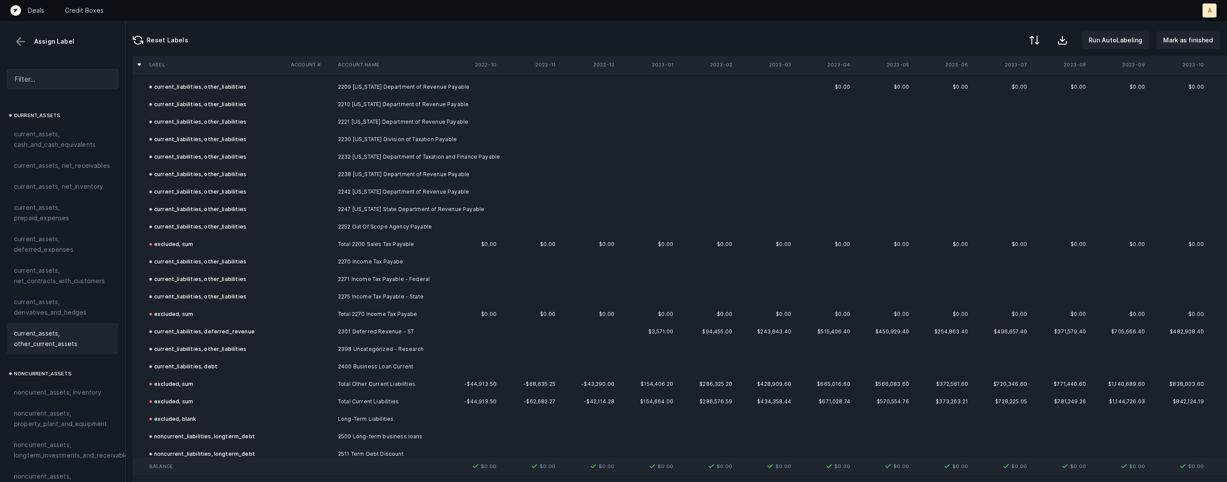
scroll to position [1568, 0]
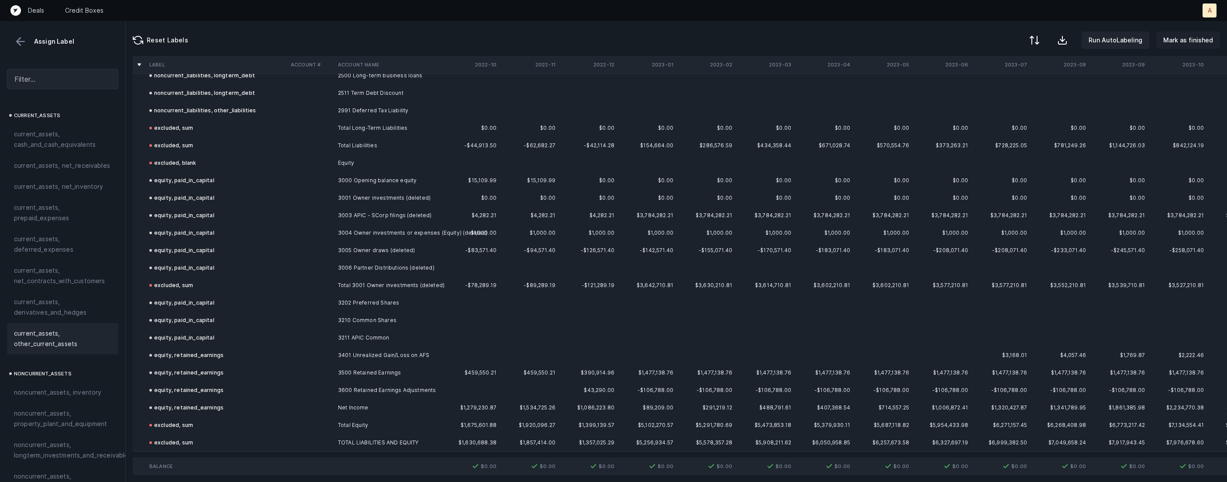
click at [1183, 38] on p "Mark as finished" at bounding box center [1188, 40] width 50 height 10
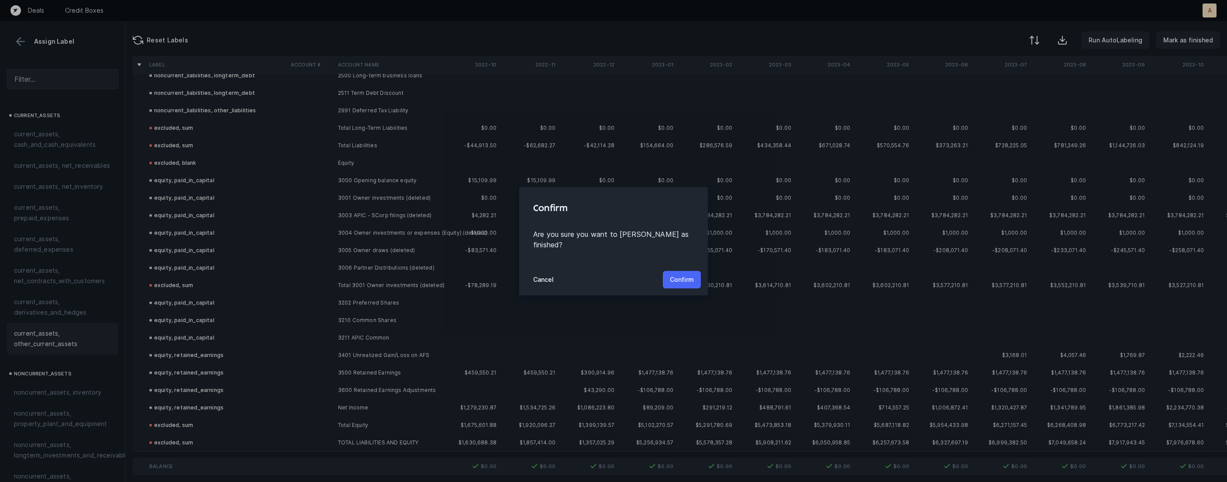
click at [683, 274] on p "Confirm" at bounding box center [682, 279] width 24 height 10
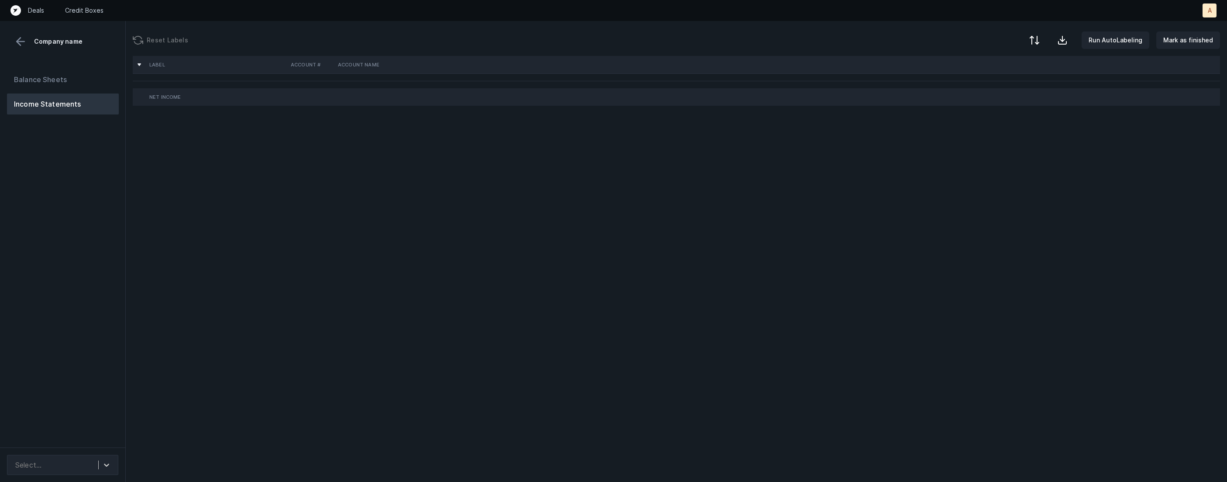
click at [105, 197] on div "Balance Sheets Income Statements" at bounding box center [63, 254] width 126 height 385
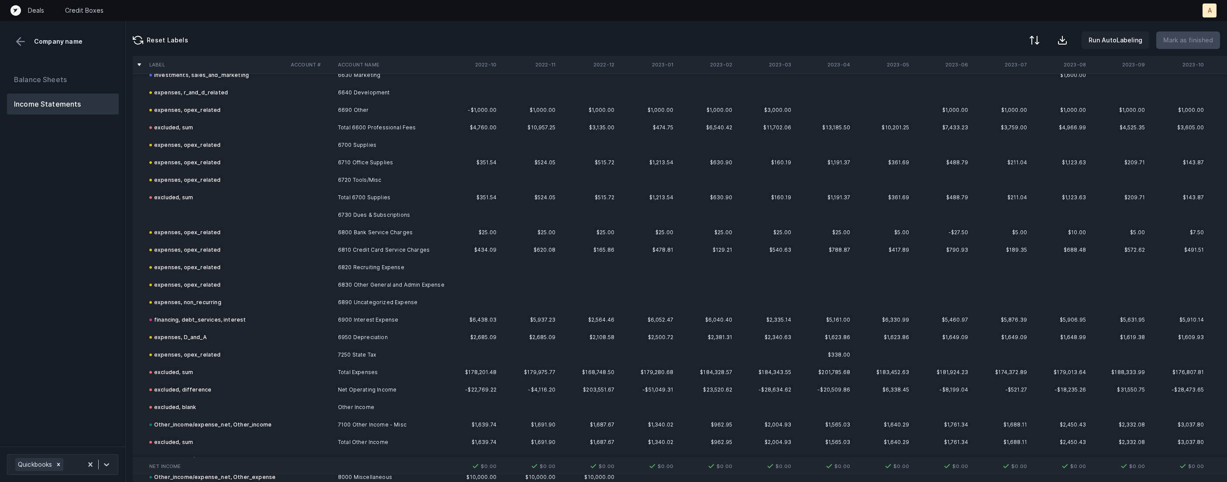
scroll to position [1321, 0]
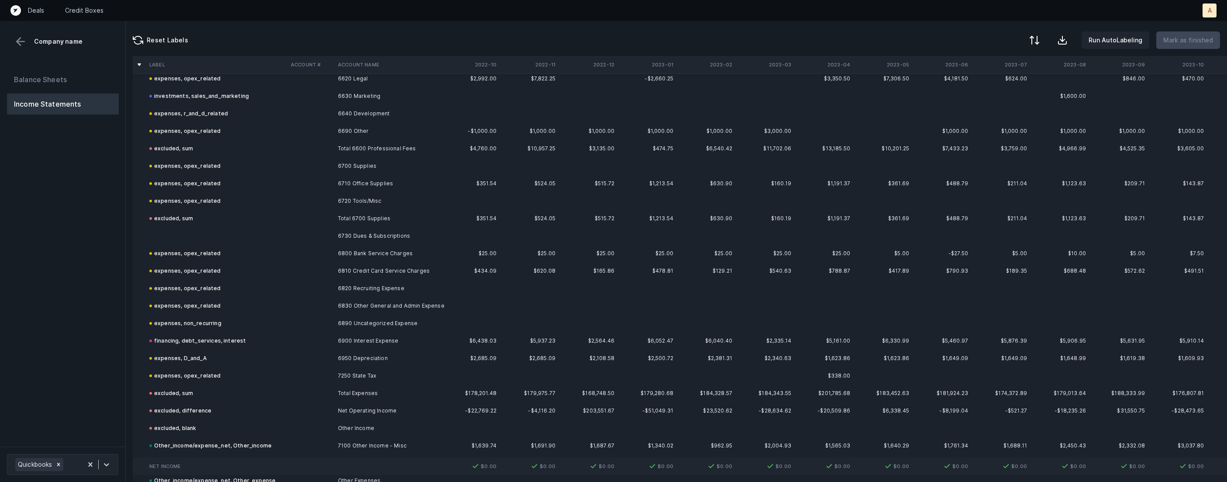
click at [190, 240] on td at bounding box center [216, 235] width 141 height 17
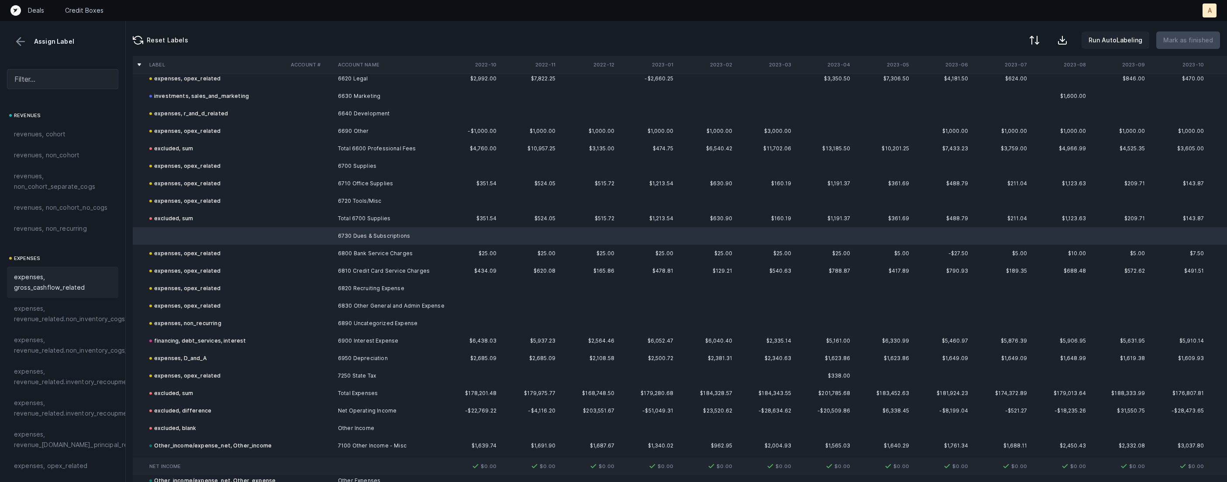
scroll to position [209, 0]
click at [71, 259] on span "expenses, opex_related" at bounding box center [51, 257] width 74 height 10
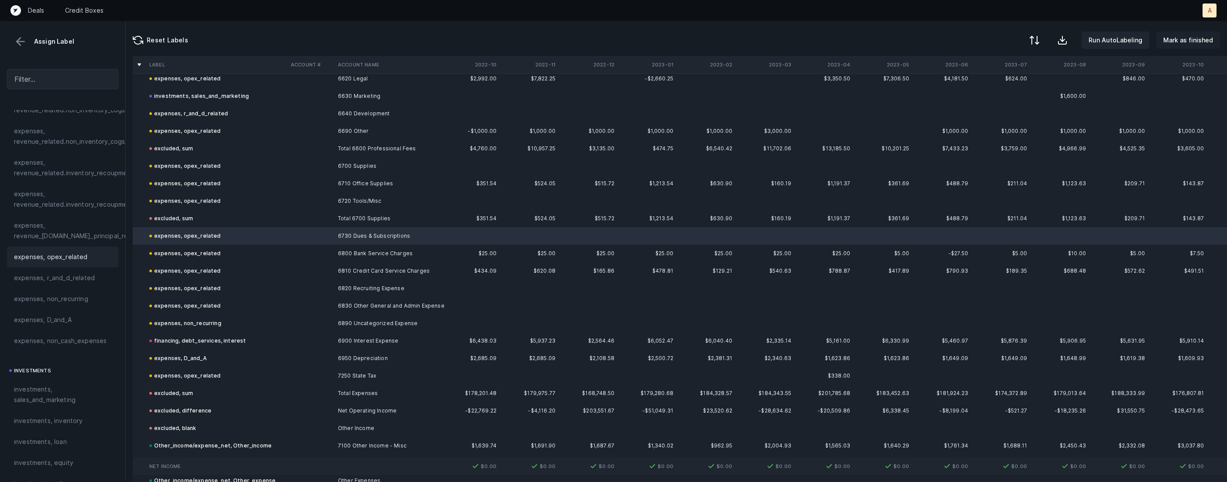
click at [1201, 41] on p "Mark as finished" at bounding box center [1188, 40] width 50 height 10
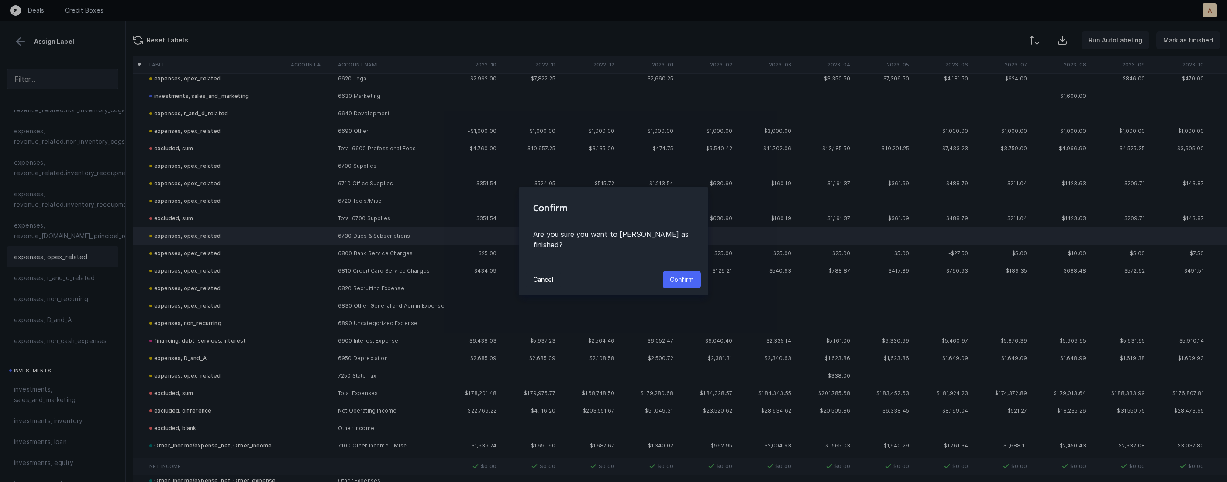
click at [675, 274] on p "Confirm" at bounding box center [682, 279] width 24 height 10
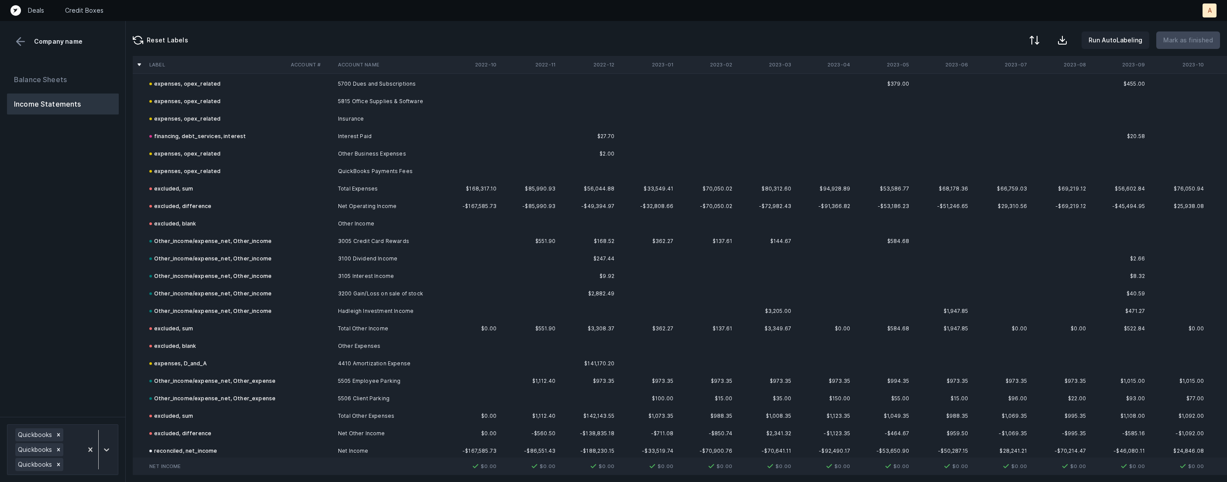
scroll to position [2756, 0]
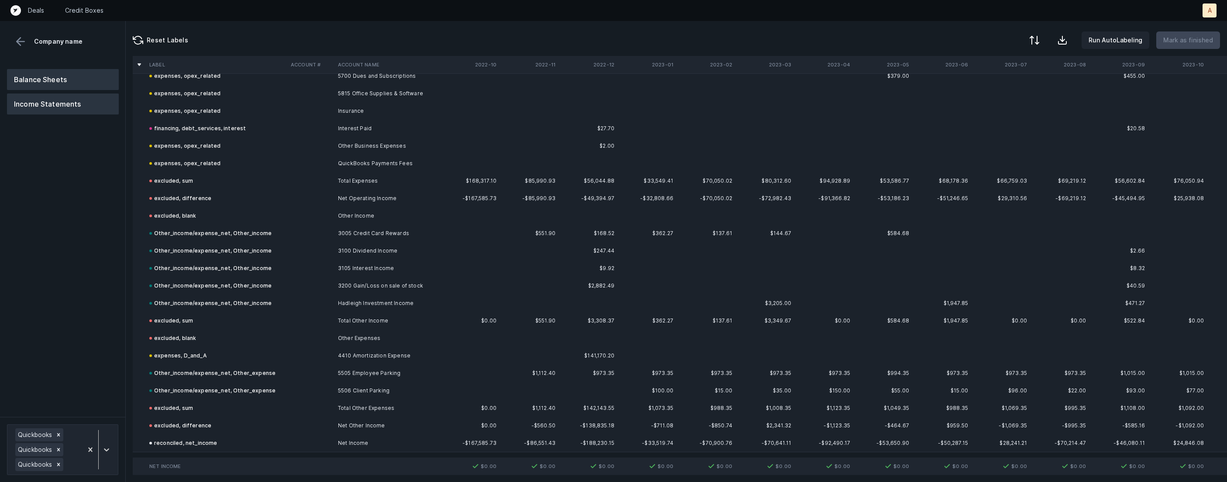
click at [81, 78] on button "Balance Sheets" at bounding box center [63, 79] width 112 height 21
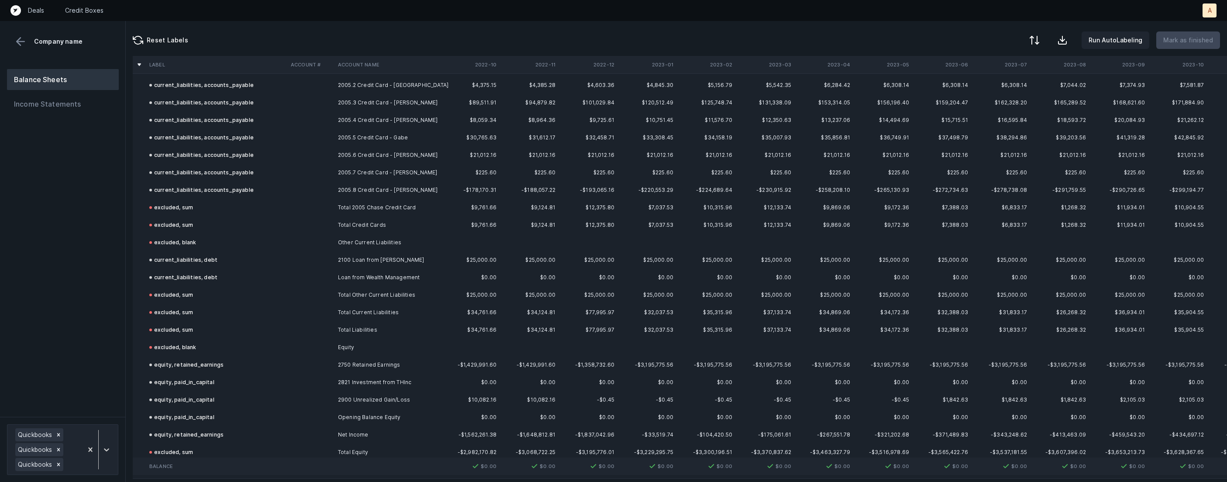
scroll to position [3349, 0]
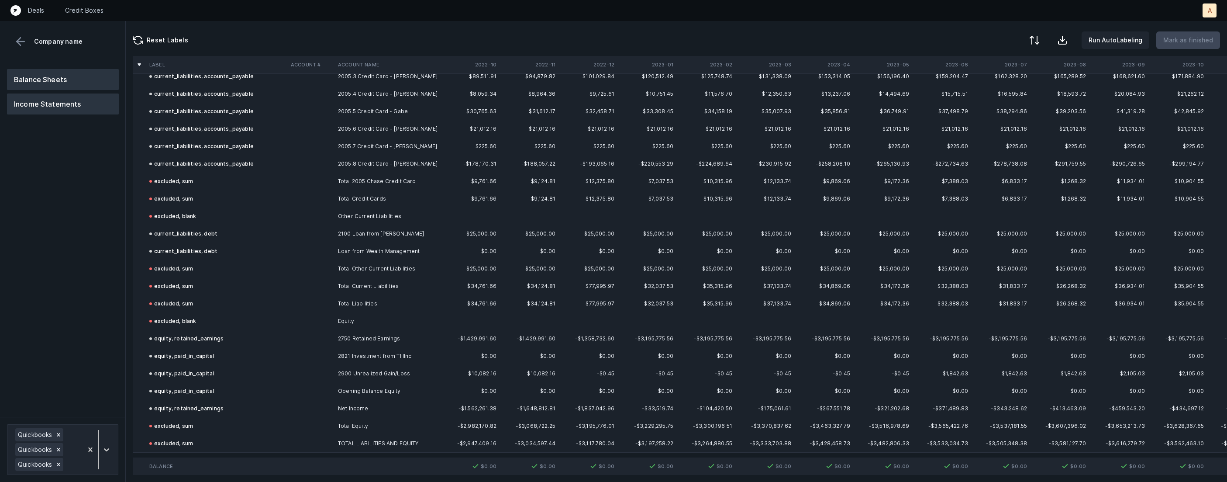
click at [87, 105] on button "Income Statements" at bounding box center [63, 103] width 112 height 21
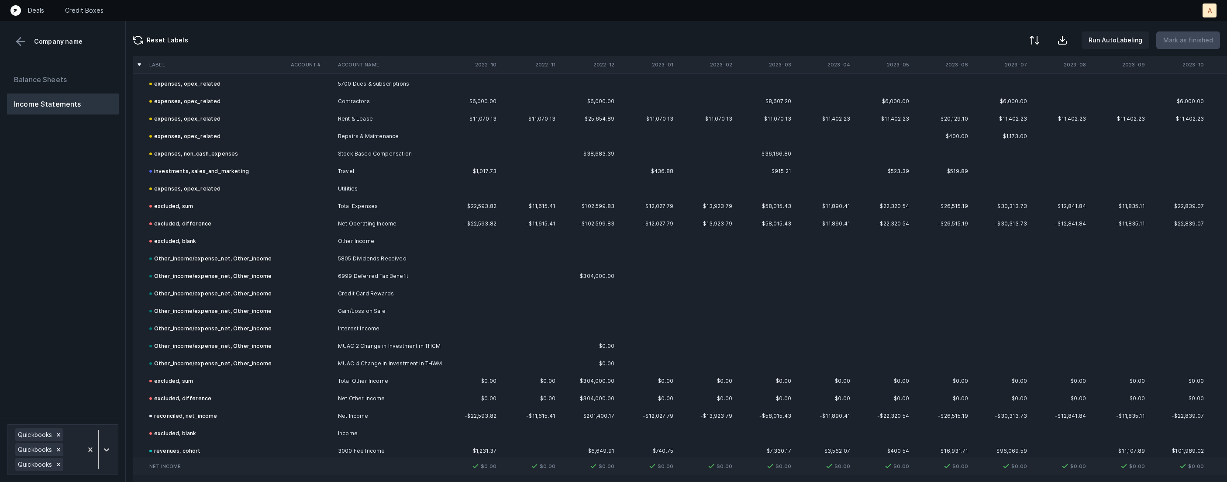
scroll to position [1771, 0]
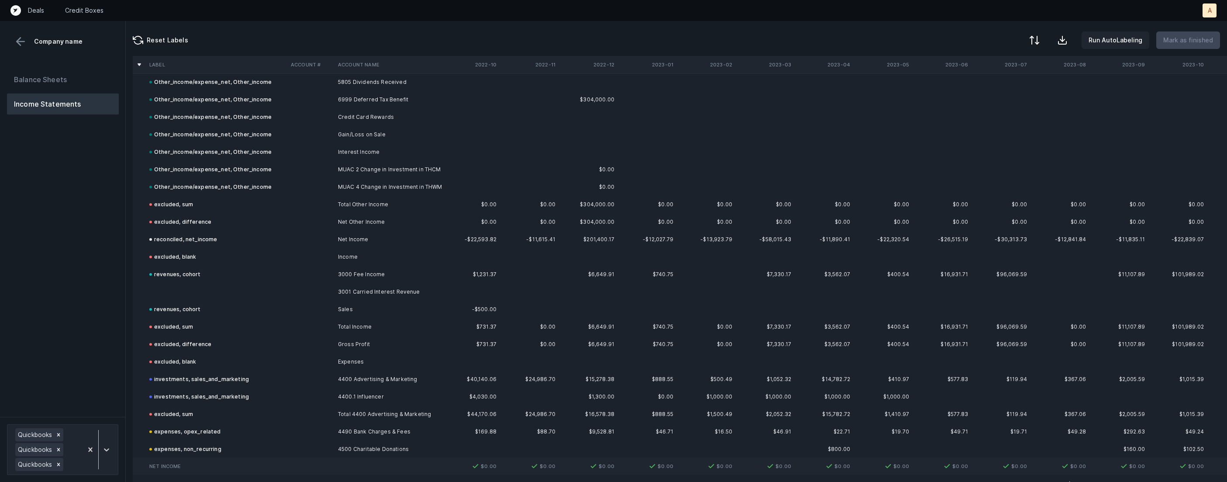
click at [206, 290] on td at bounding box center [216, 291] width 141 height 17
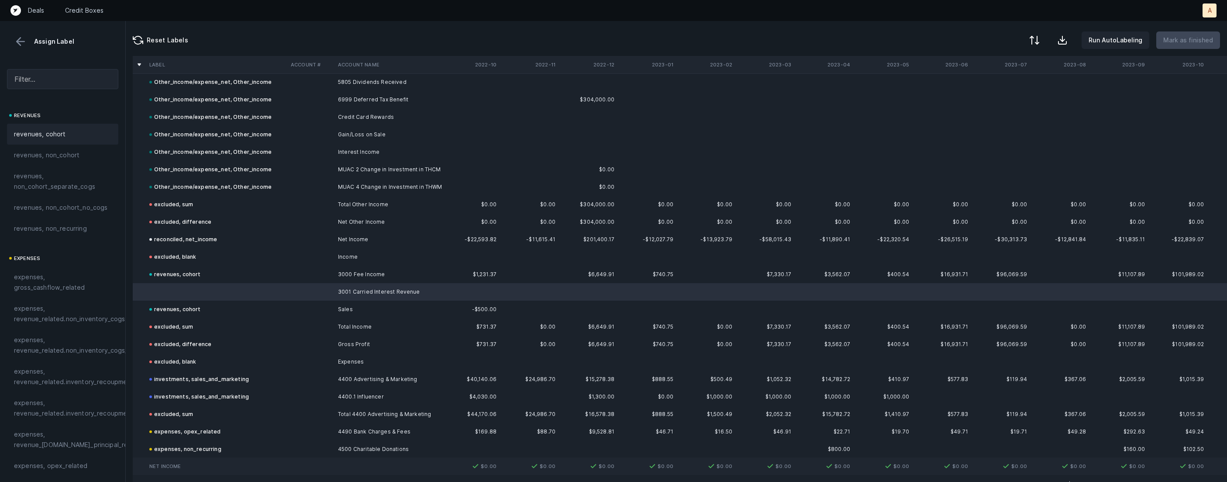
click at [65, 140] on div "revenues, cohort" at bounding box center [62, 134] width 111 height 21
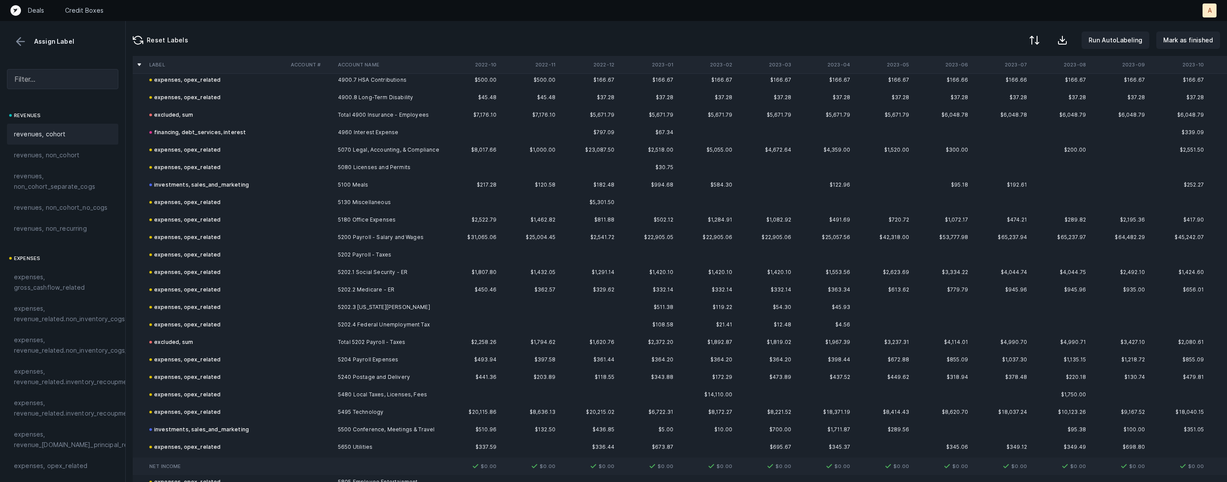
scroll to position [0, 0]
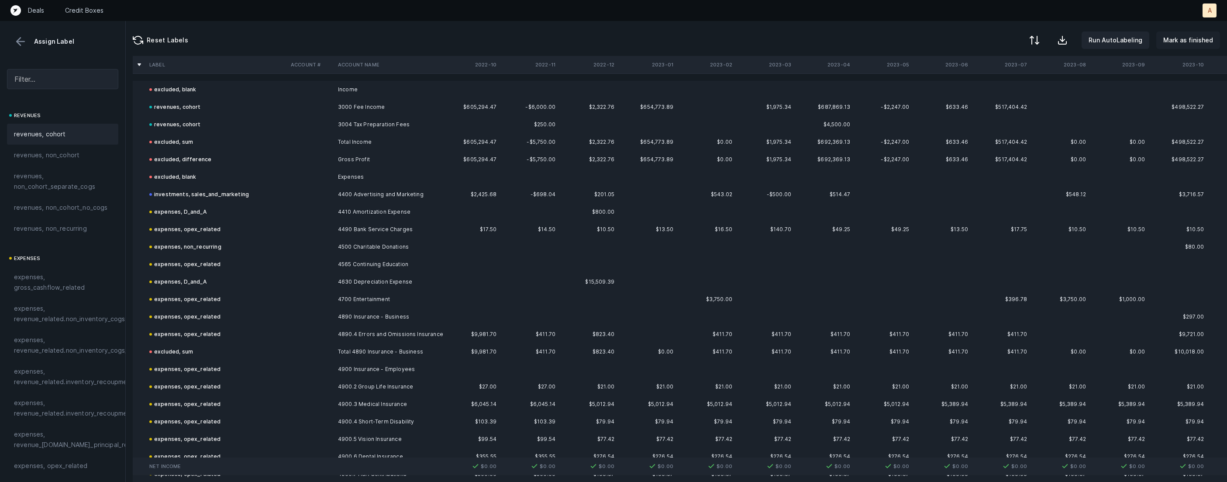
click at [1208, 37] on p "Mark as finished" at bounding box center [1188, 40] width 50 height 10
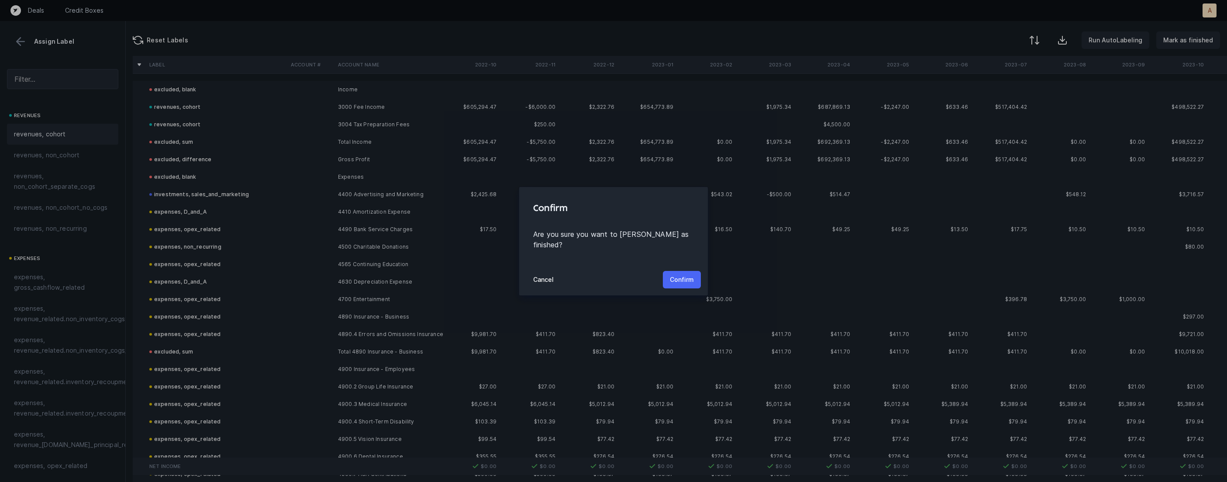
click at [679, 274] on p "Confirm" at bounding box center [682, 279] width 24 height 10
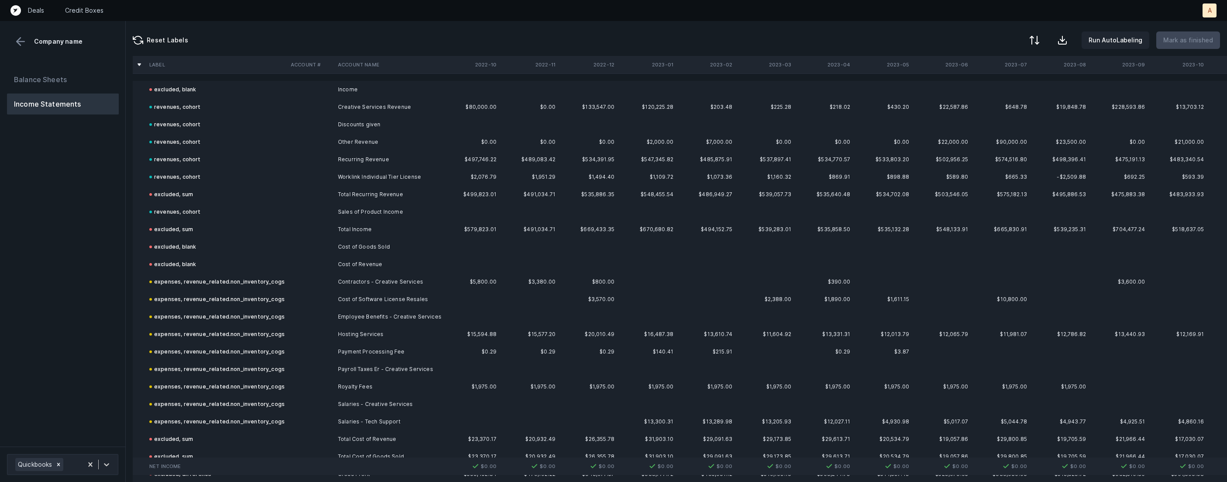
click at [38, 274] on div "Balance Sheets Income Statements" at bounding box center [63, 254] width 126 height 384
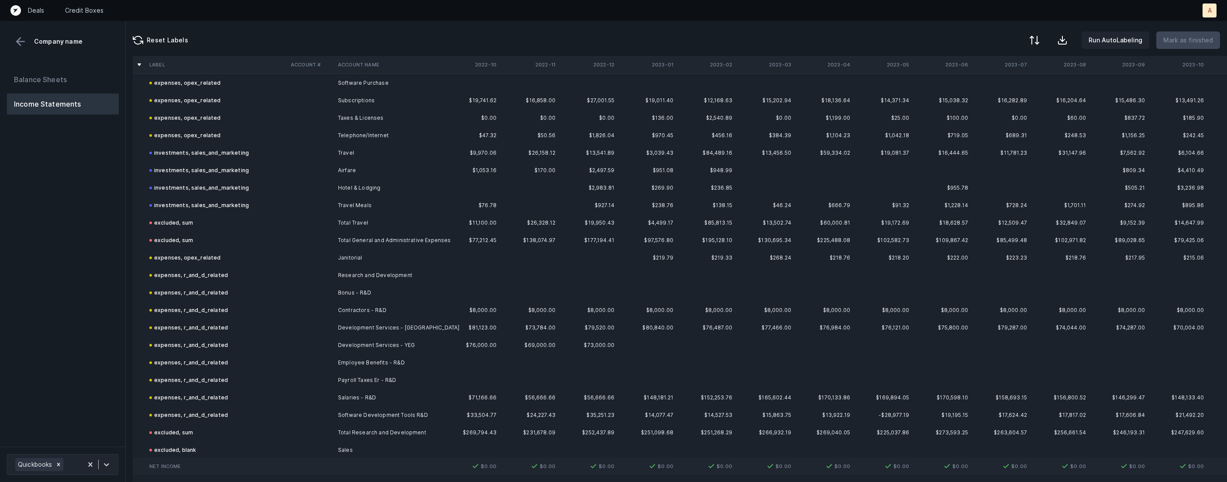
scroll to position [1586, 0]
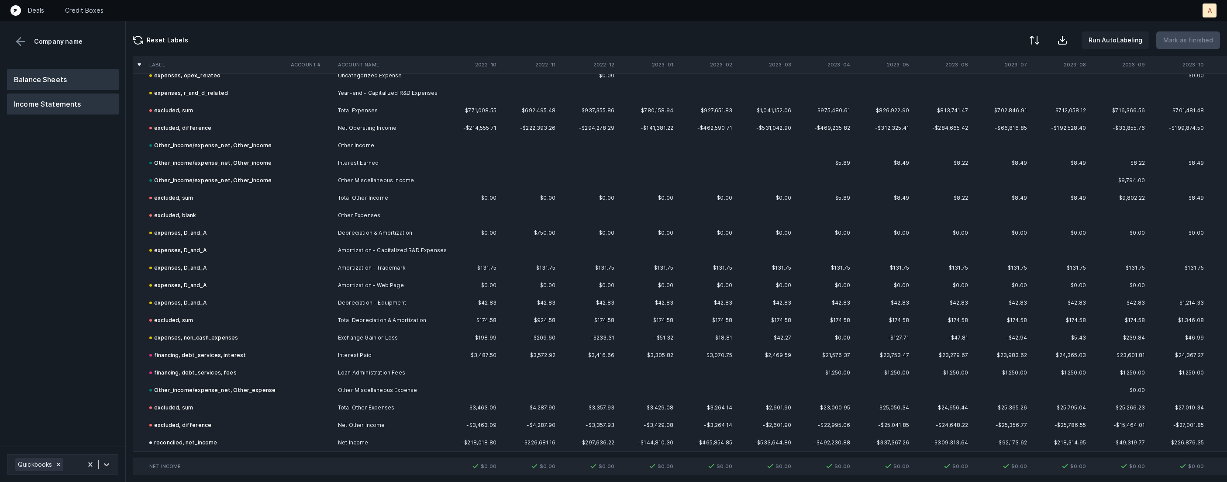
click at [83, 75] on button "Balance Sheets" at bounding box center [63, 79] width 112 height 21
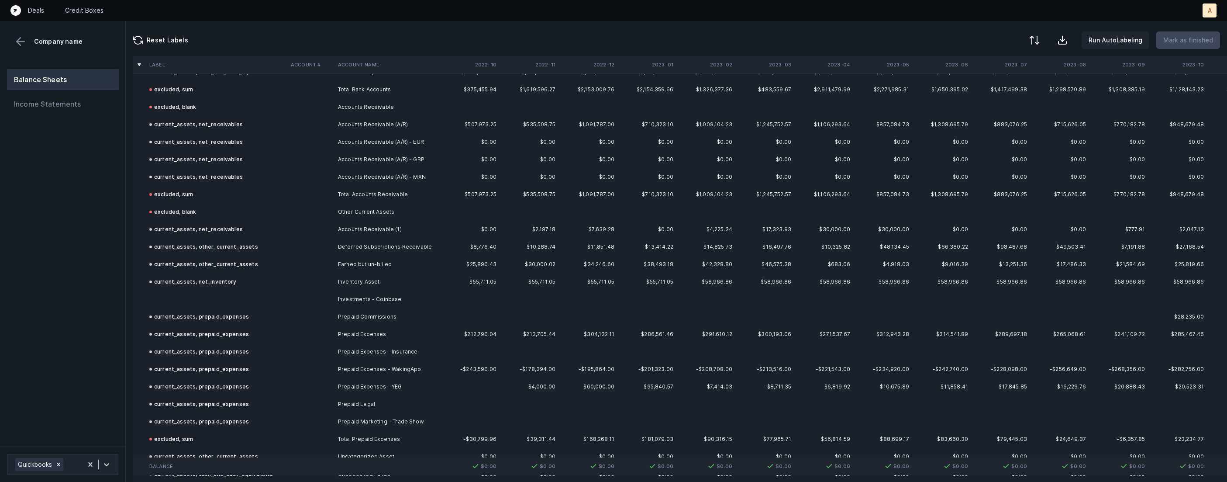
scroll to position [172, 0]
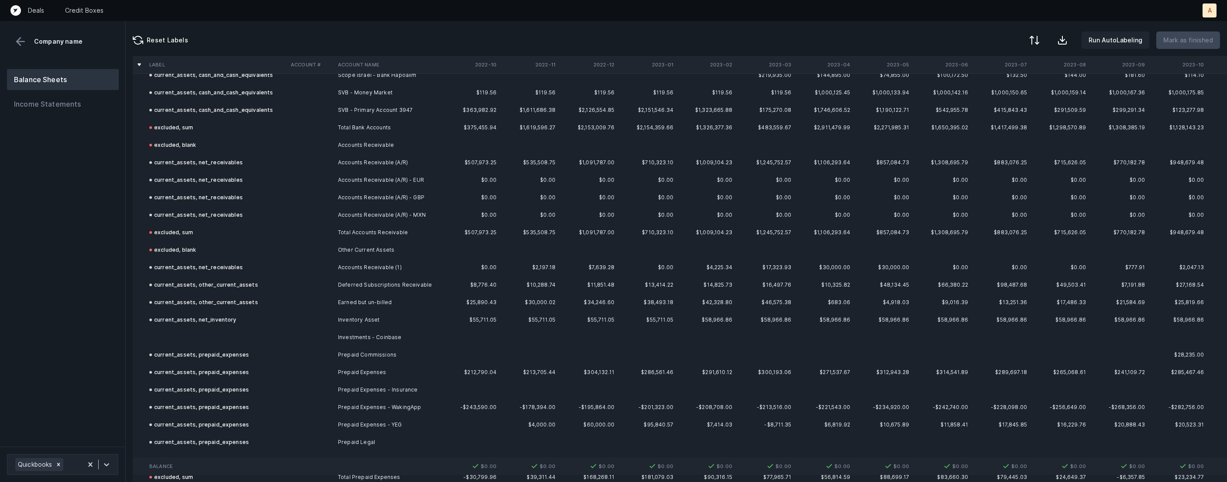
click at [364, 337] on td "Investments - Coinbase" at bounding box center [387, 336] width 107 height 17
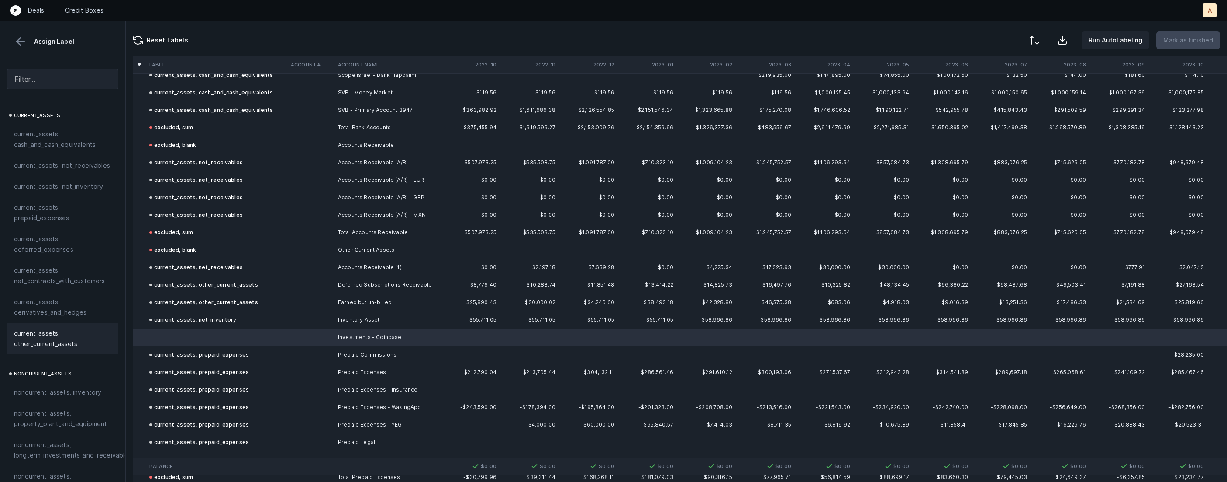
click at [70, 336] on span "current_assets, other_current_assets" at bounding box center [62, 338] width 97 height 21
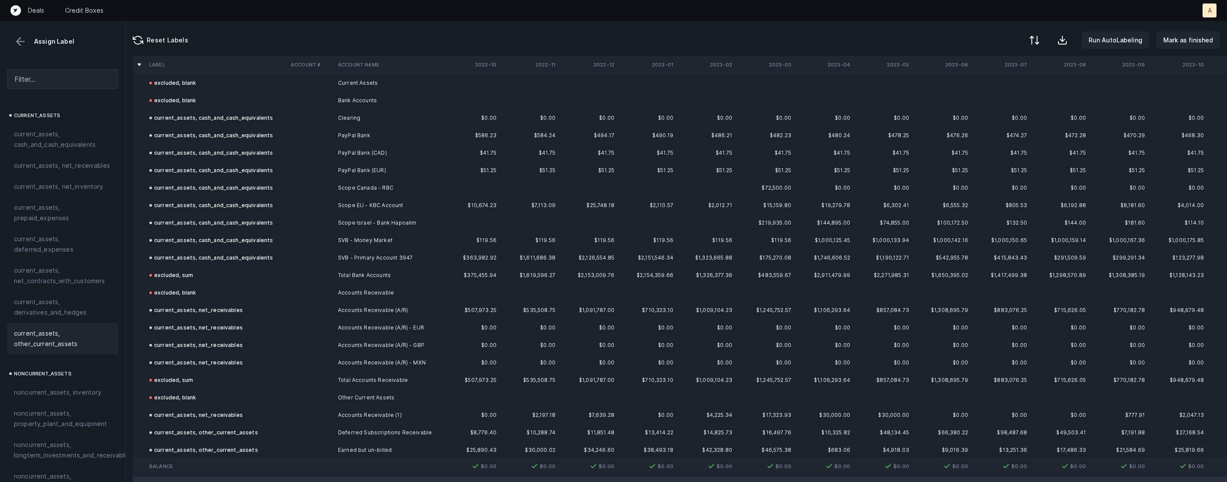
scroll to position [0, 0]
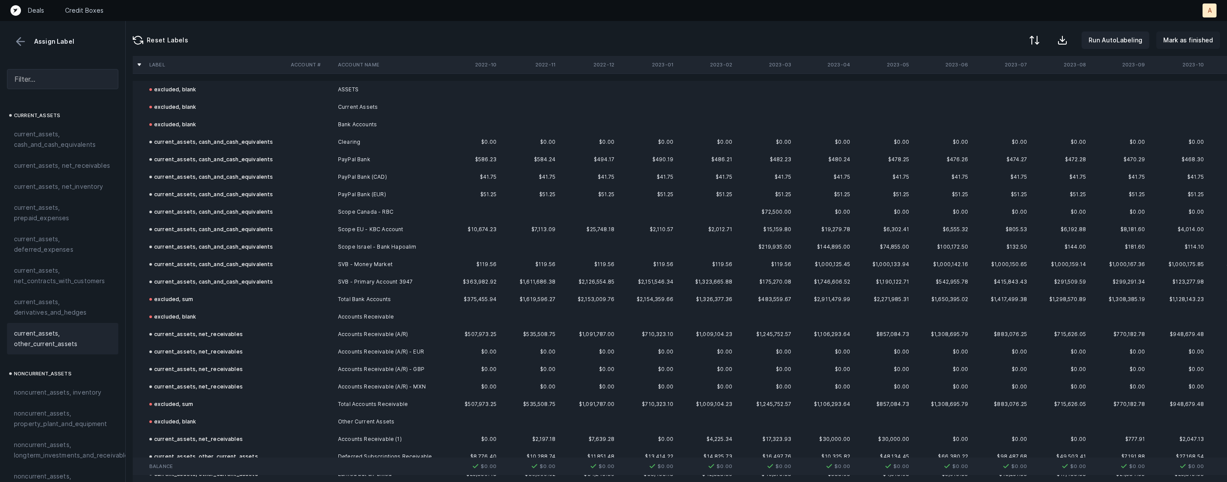
click at [1190, 35] on p "Mark as finished" at bounding box center [1188, 40] width 50 height 10
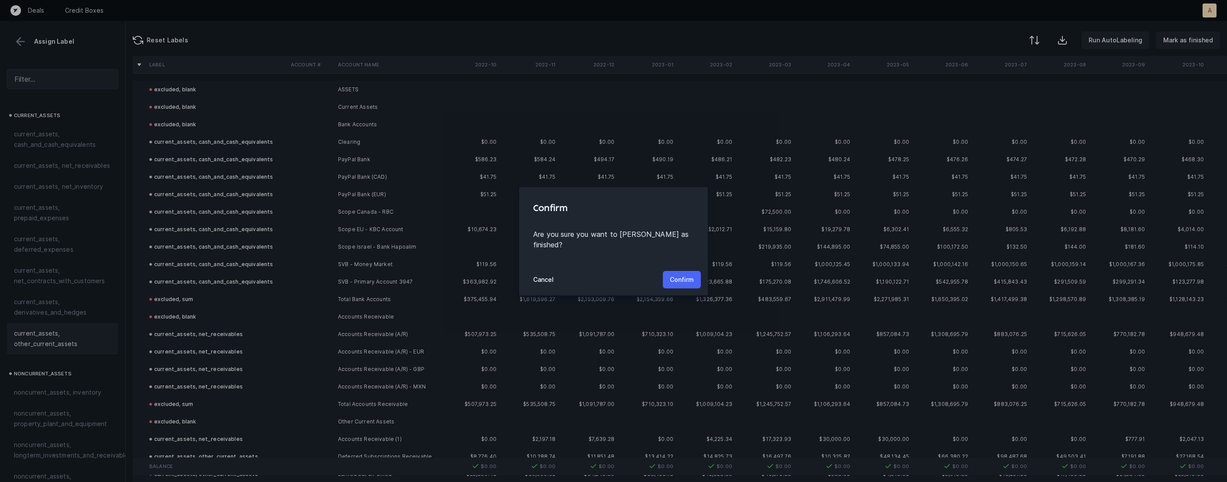
click at [684, 274] on p "Confirm" at bounding box center [682, 279] width 24 height 10
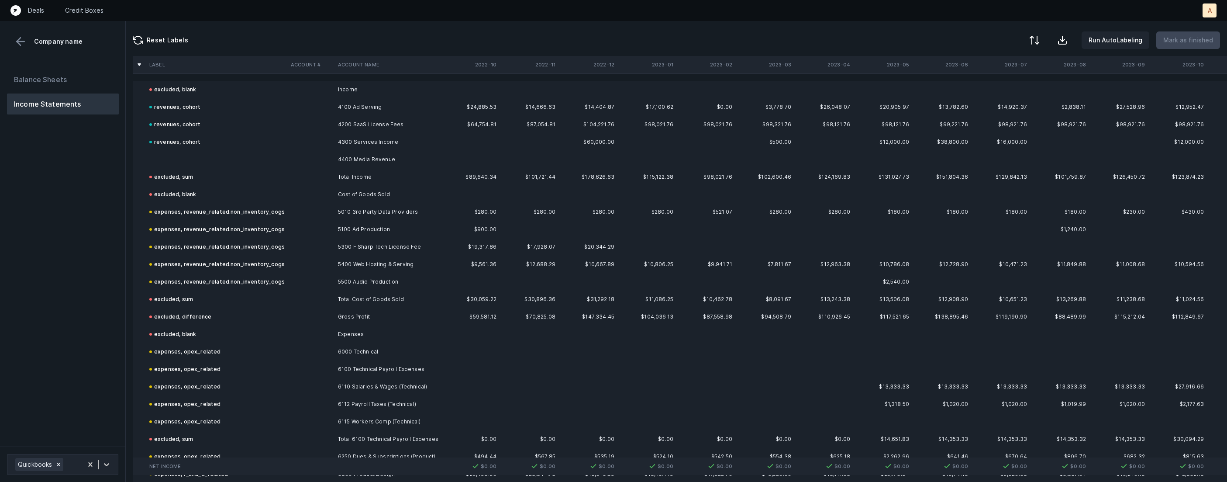
click at [175, 156] on td at bounding box center [216, 159] width 141 height 17
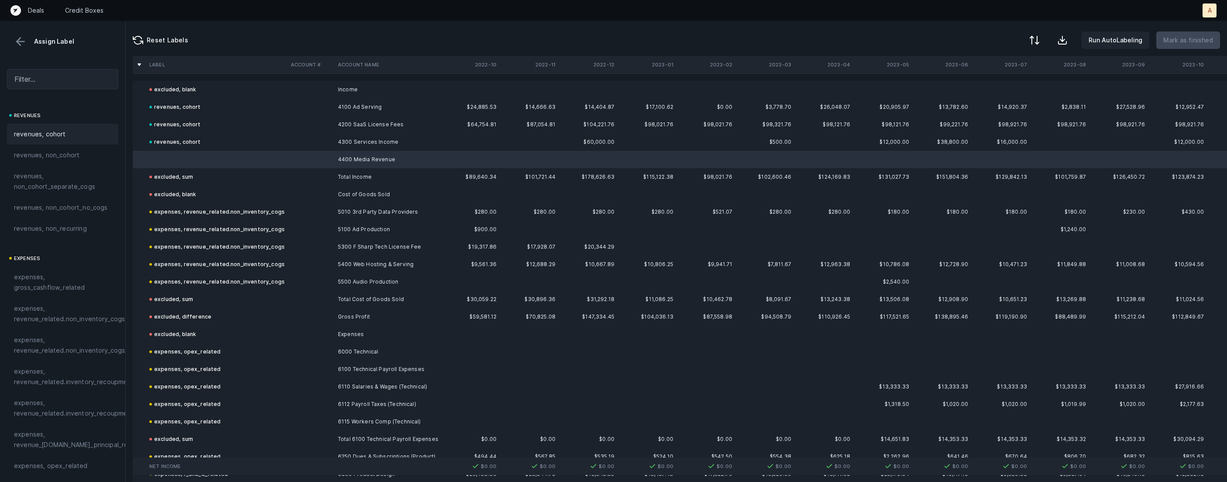
click at [67, 138] on div "revenues, cohort" at bounding box center [62, 134] width 97 height 10
click at [1185, 38] on p "Mark as finished" at bounding box center [1188, 40] width 50 height 10
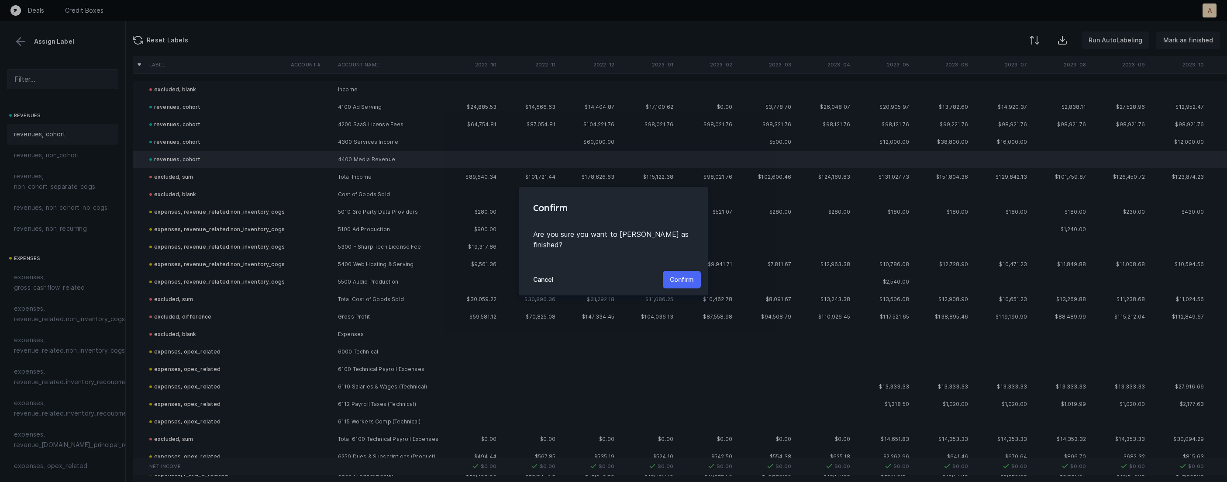
click at [685, 274] on p "Confirm" at bounding box center [682, 279] width 24 height 10
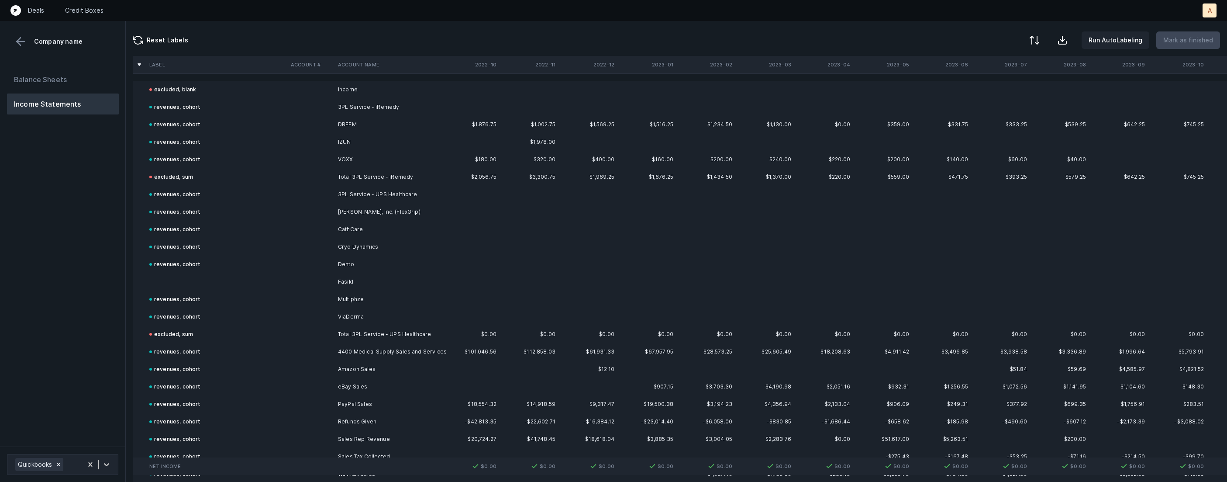
click at [170, 276] on td at bounding box center [216, 281] width 141 height 17
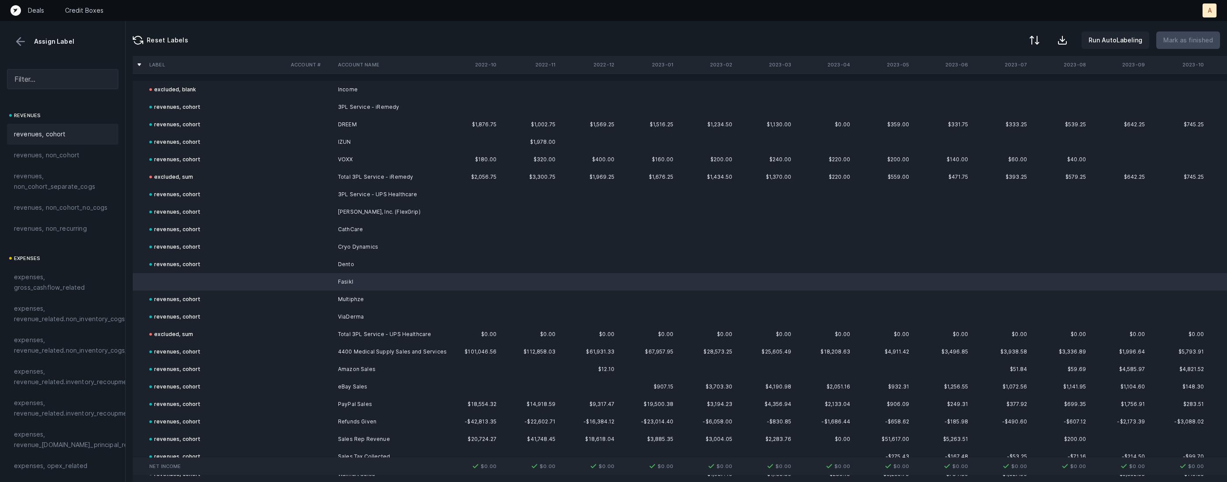
click at [73, 143] on div "revenues, cohort" at bounding box center [62, 134] width 111 height 21
click at [1203, 38] on p "Mark as finished" at bounding box center [1188, 40] width 50 height 10
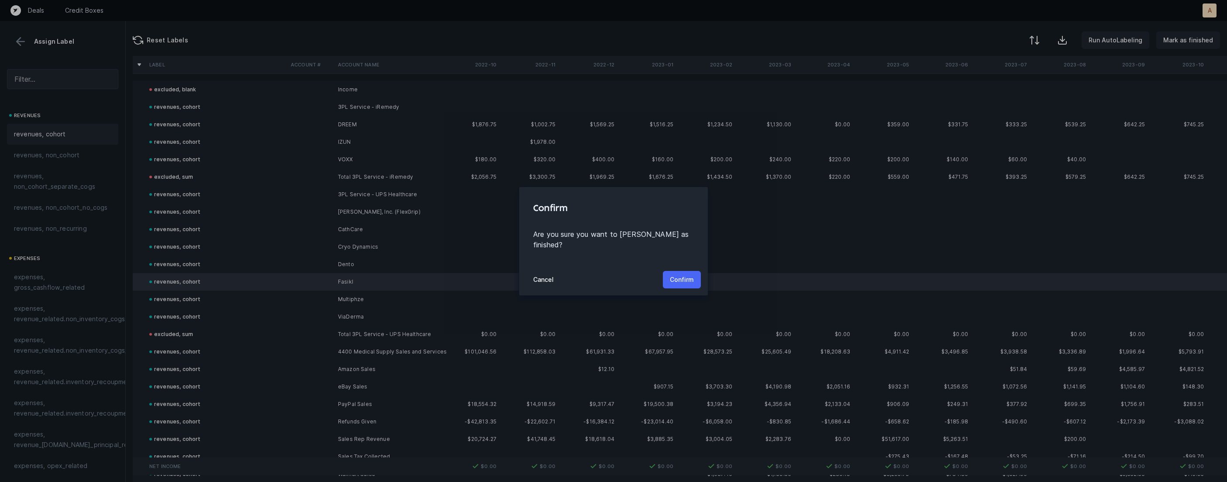
click at [682, 280] on button "Confirm" at bounding box center [682, 279] width 38 height 17
